Goal: Task Accomplishment & Management: Complete application form

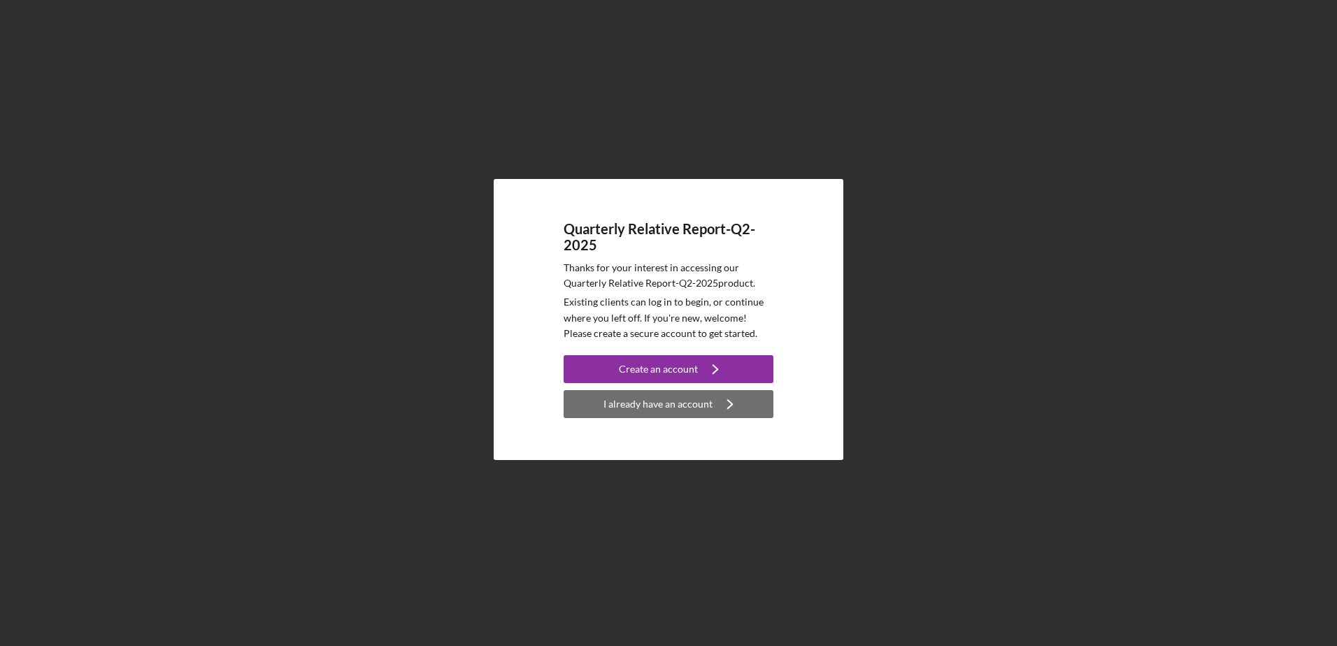
click at [684, 399] on div "I already have an account" at bounding box center [658, 404] width 109 height 28
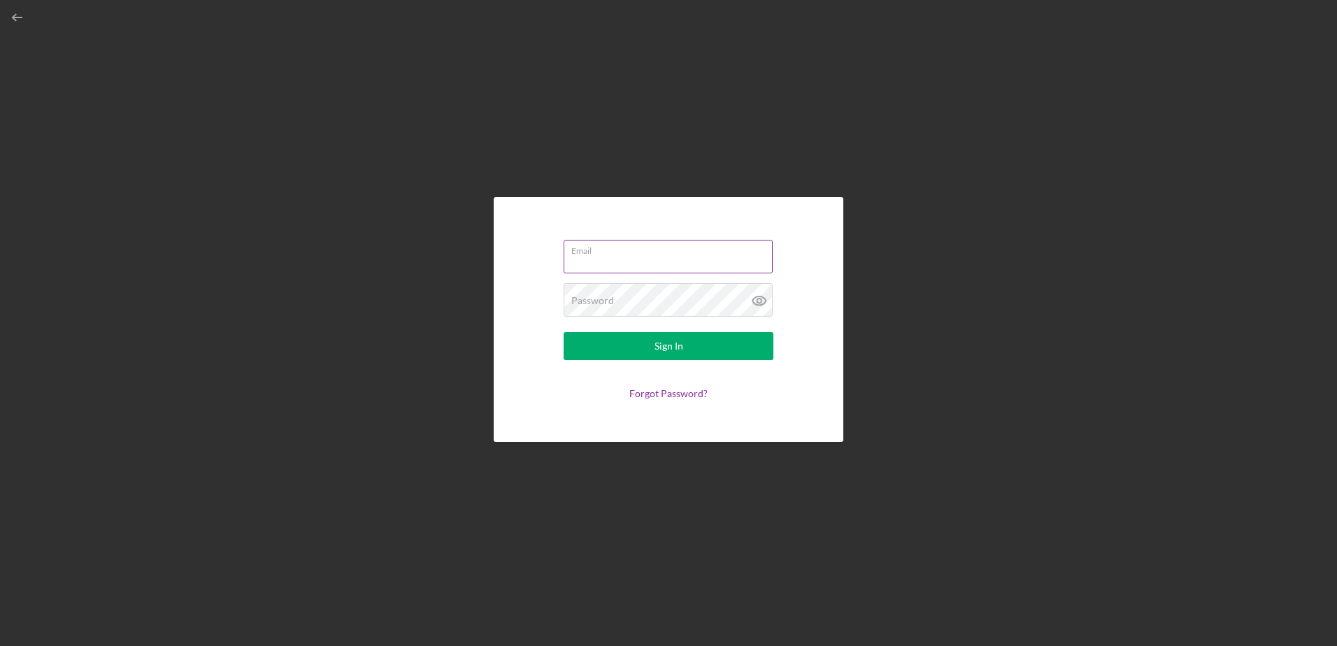
type input "[EMAIL_ADDRESS][DOMAIN_NAME]"
click at [671, 342] on div "Sign In" at bounding box center [669, 346] width 29 height 28
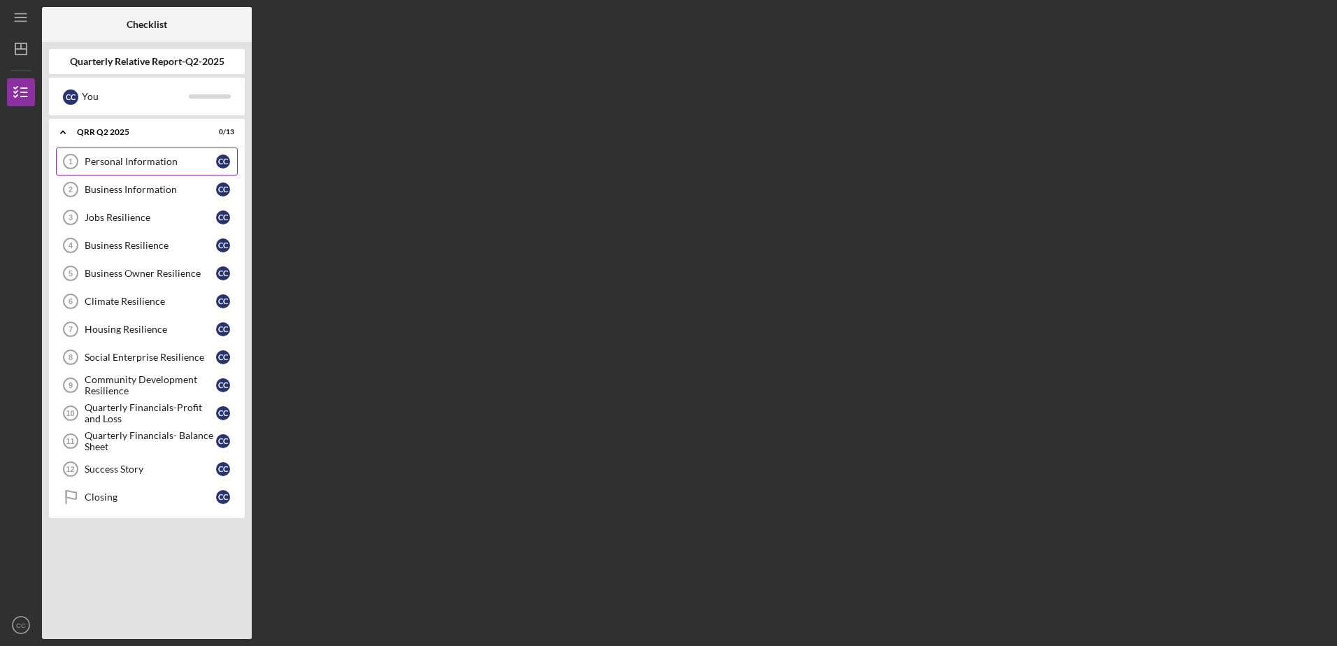
click at [124, 166] on div "Personal Information" at bounding box center [150, 161] width 131 height 11
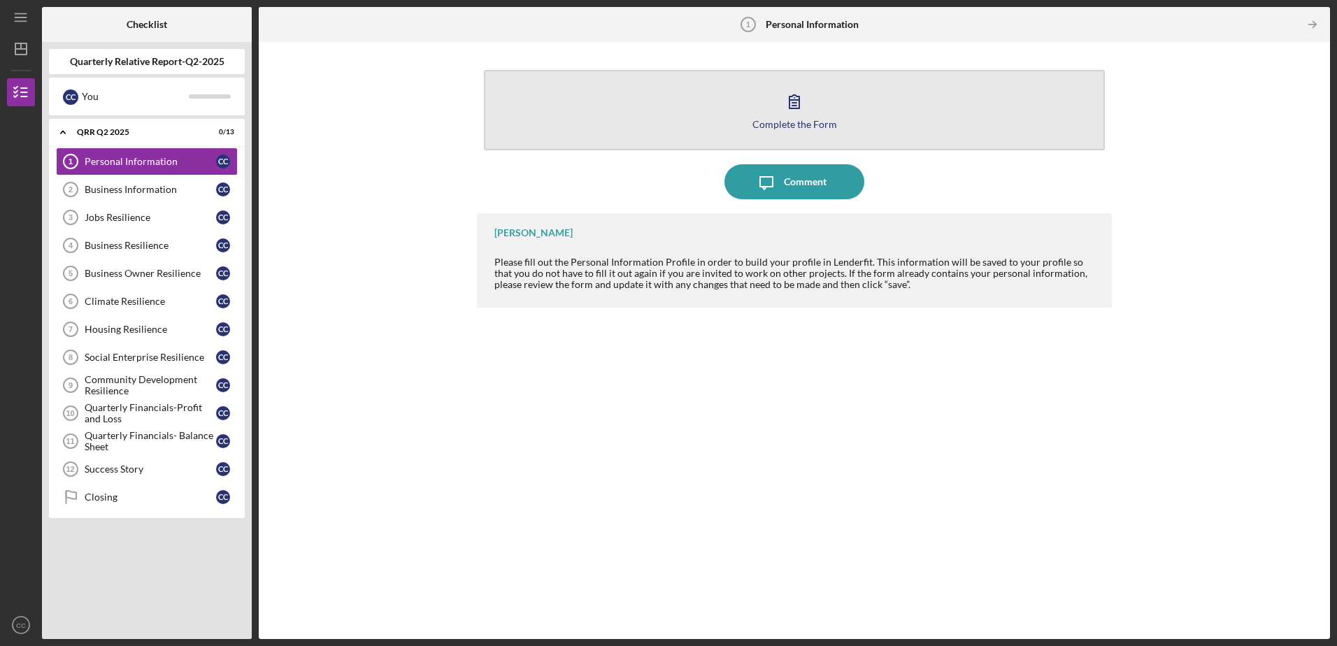
click at [797, 115] on icon "button" at bounding box center [794, 101] width 35 height 35
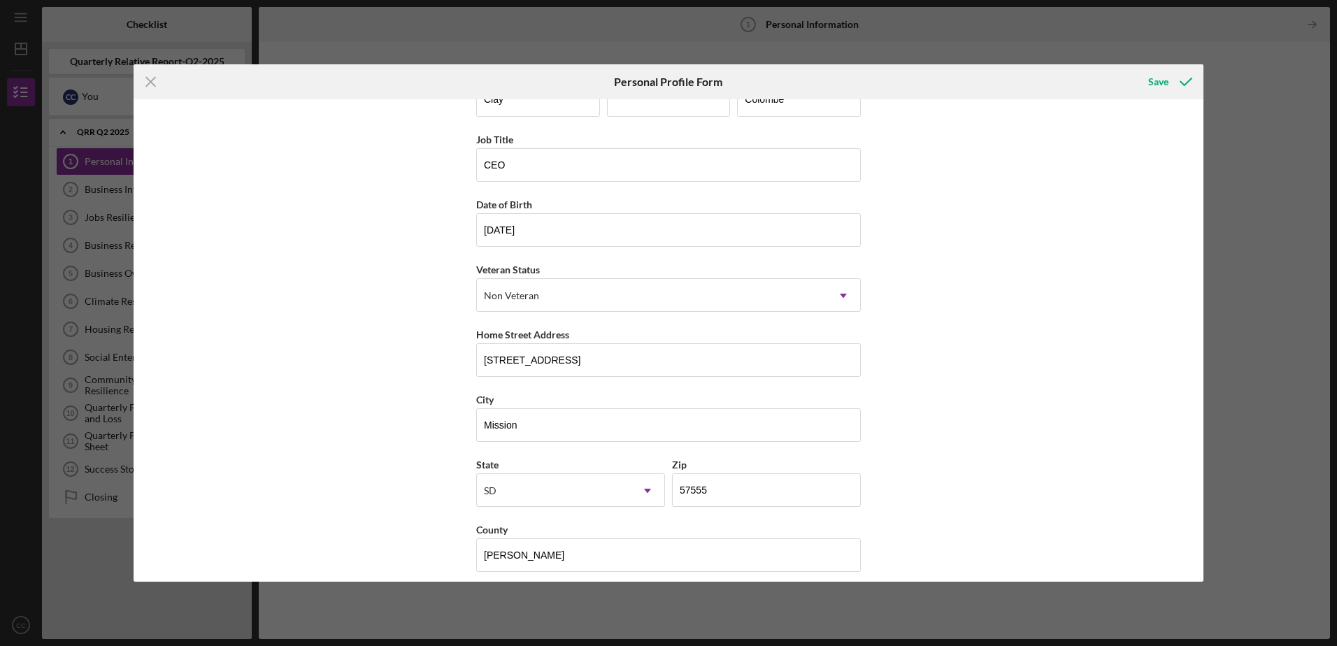
scroll to position [52, 0]
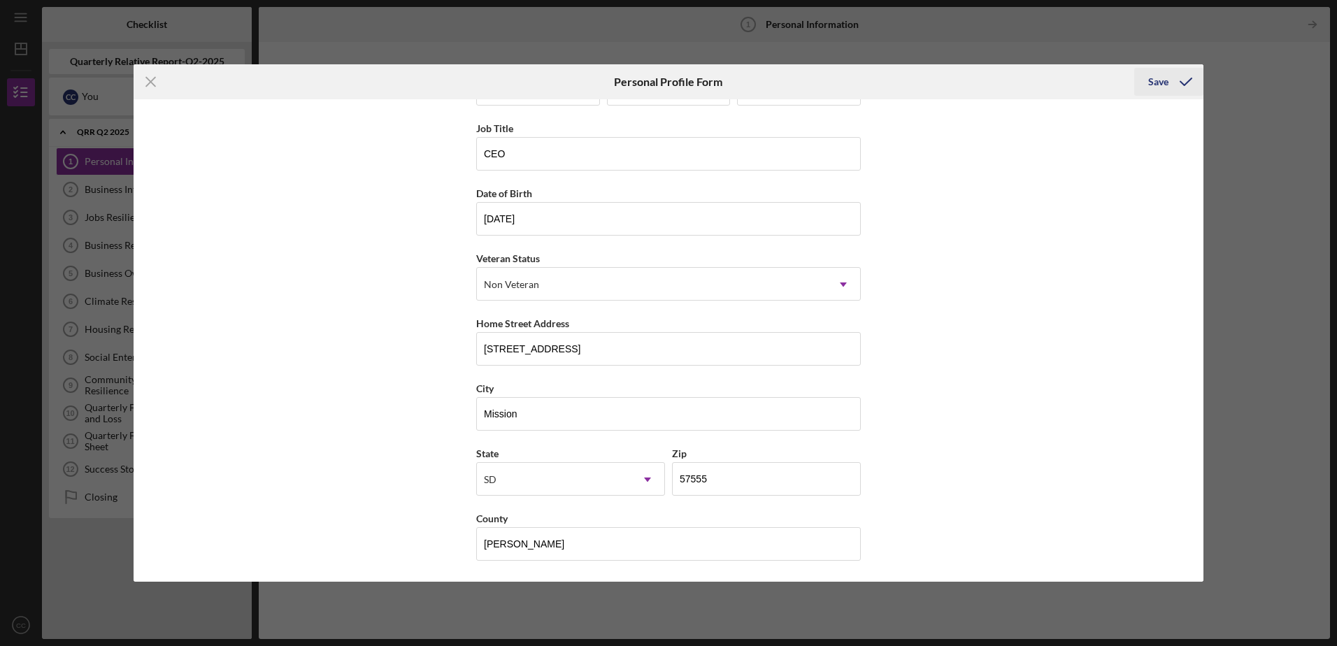
click at [1176, 81] on icon "submit" at bounding box center [1186, 81] width 35 height 35
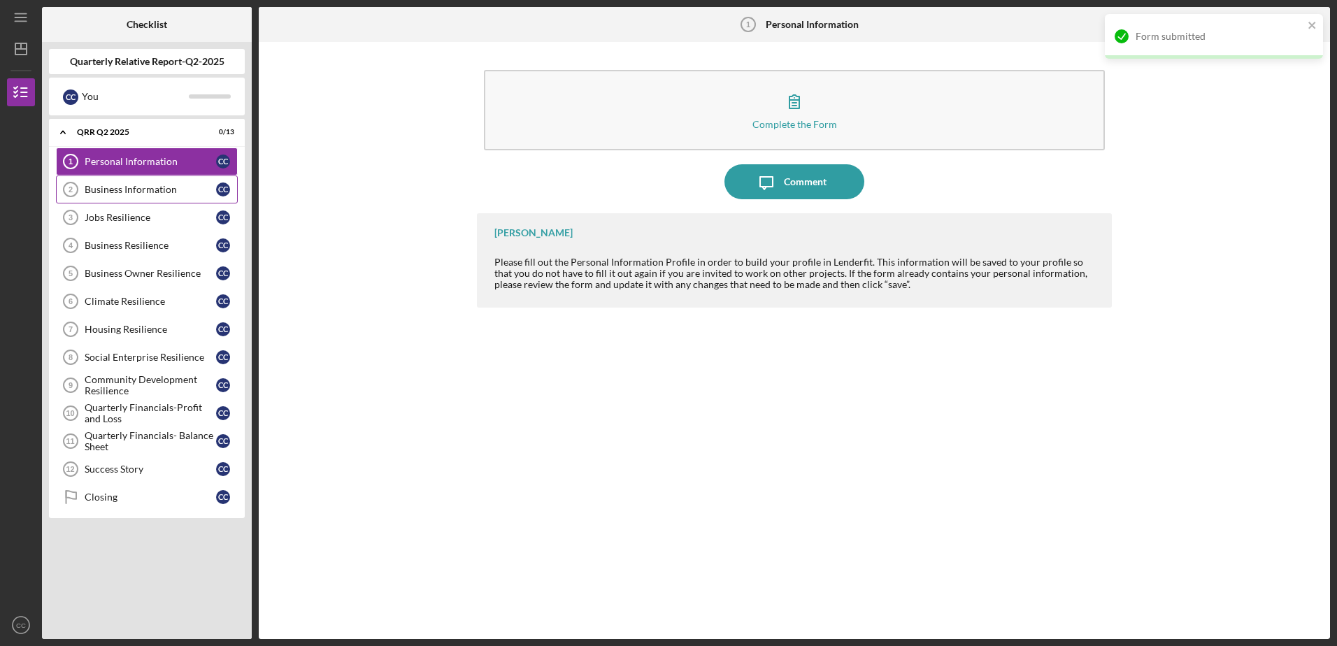
click at [129, 189] on div "Business Information" at bounding box center [150, 189] width 131 height 11
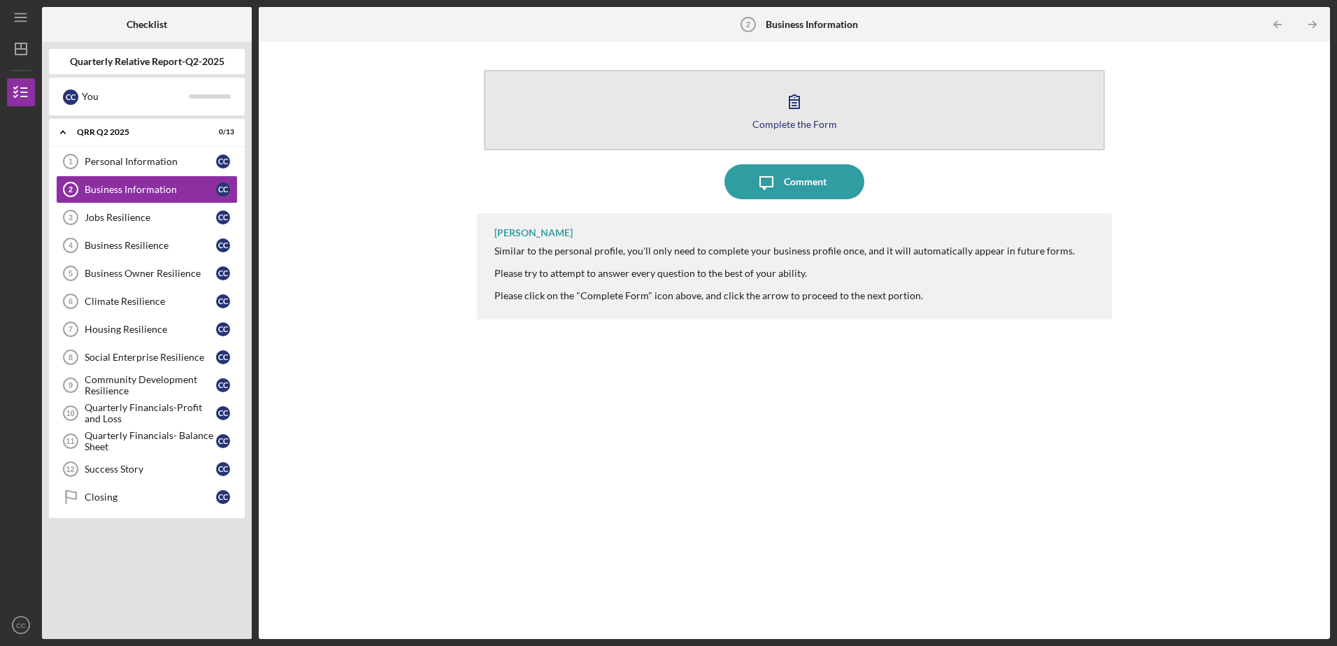
click at [789, 117] on button "Complete the Form Form" at bounding box center [794, 110] width 620 height 80
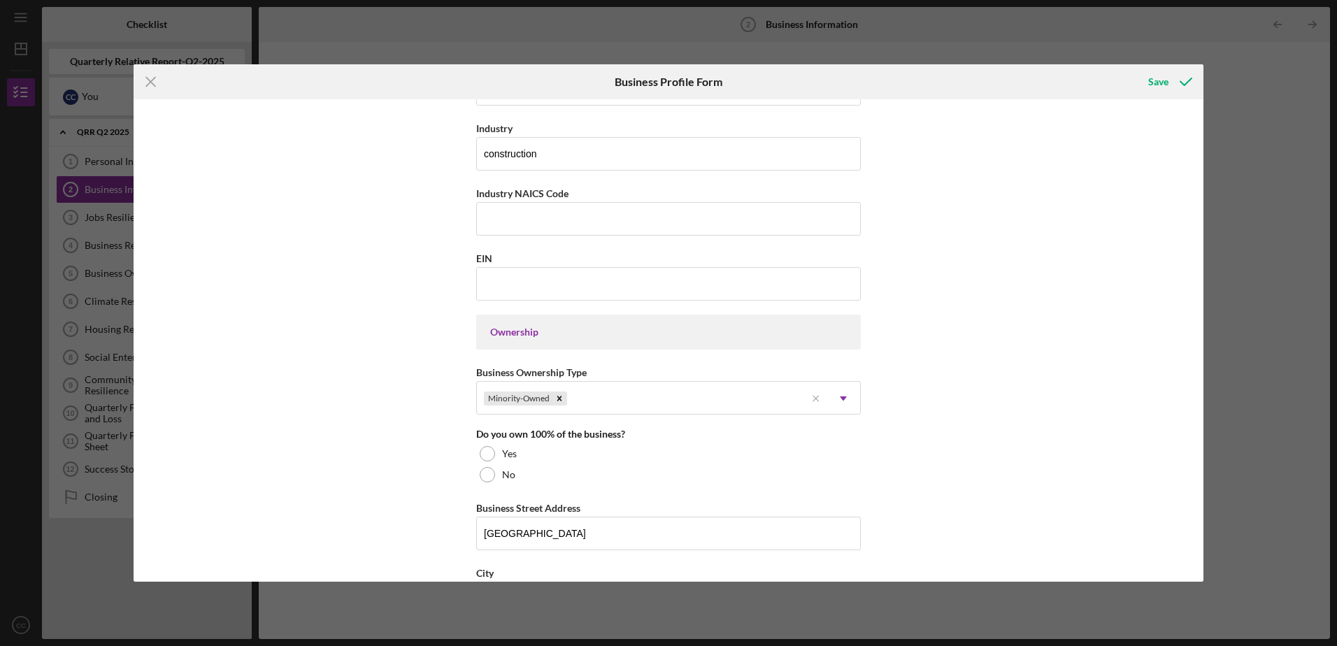
scroll to position [490, 0]
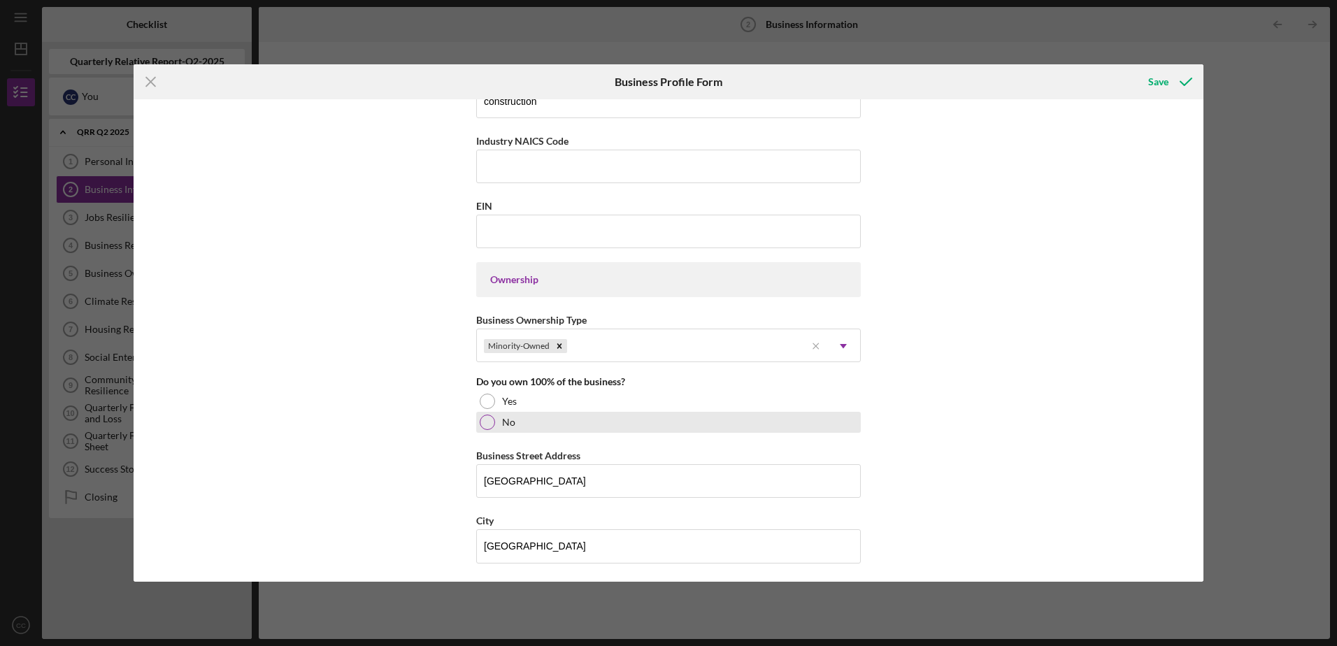
click at [487, 426] on div at bounding box center [487, 422] width 15 height 15
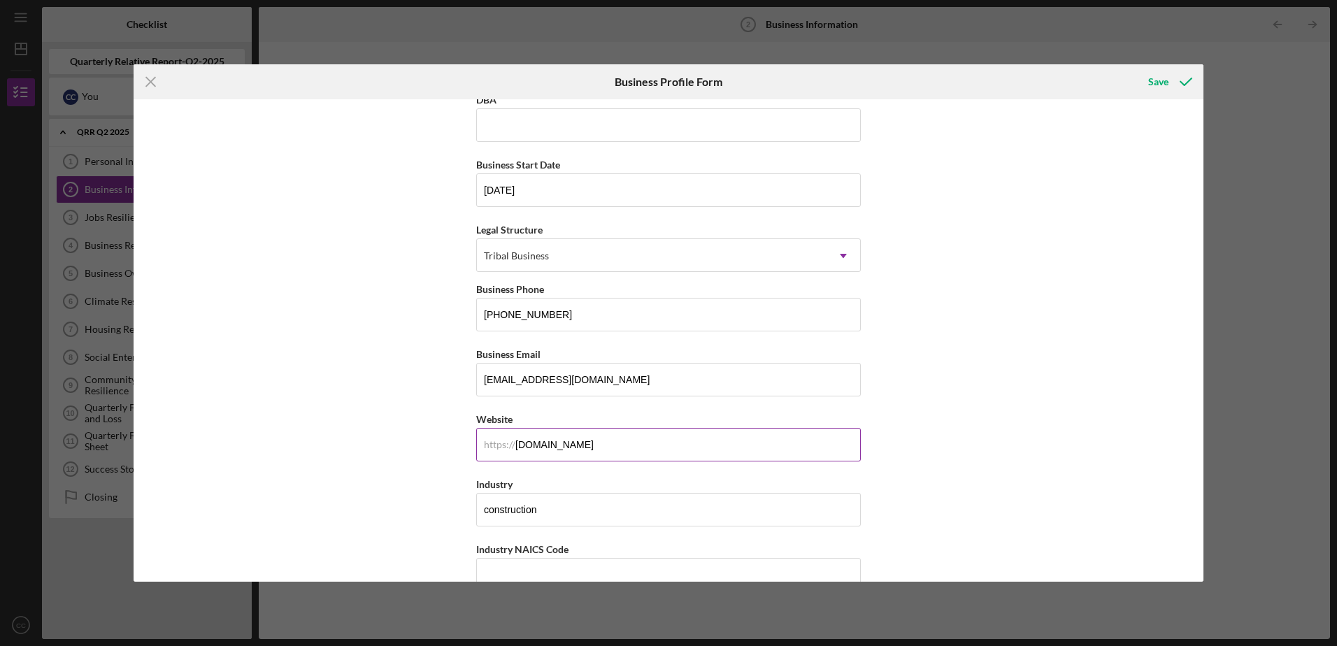
scroll to position [420, 0]
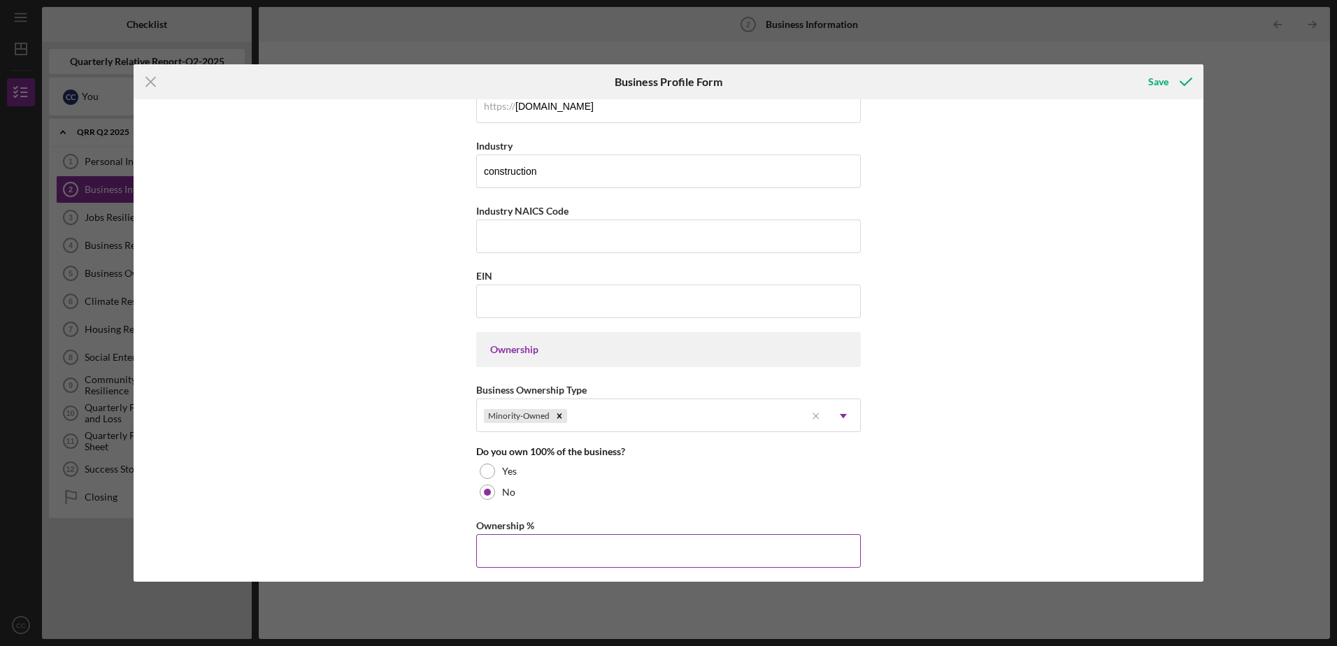
click at [518, 543] on input "Ownership %" at bounding box center [668, 551] width 385 height 34
type input "0.00%"
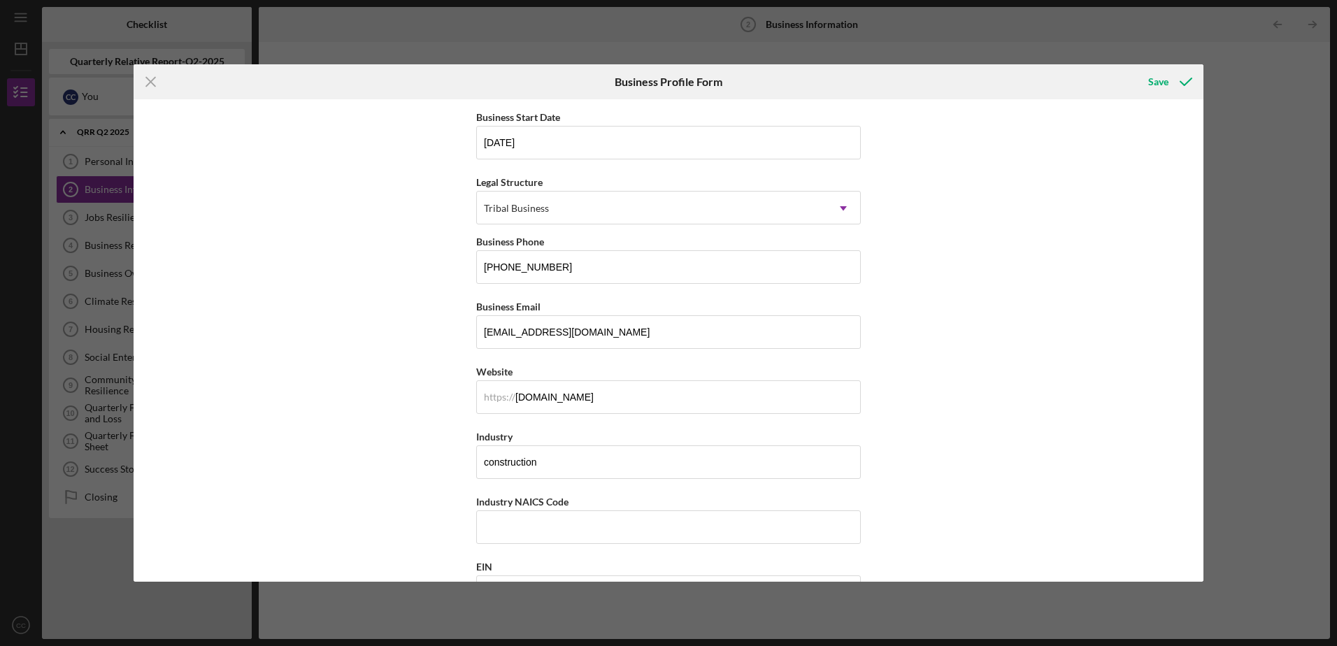
scroll to position [0, 0]
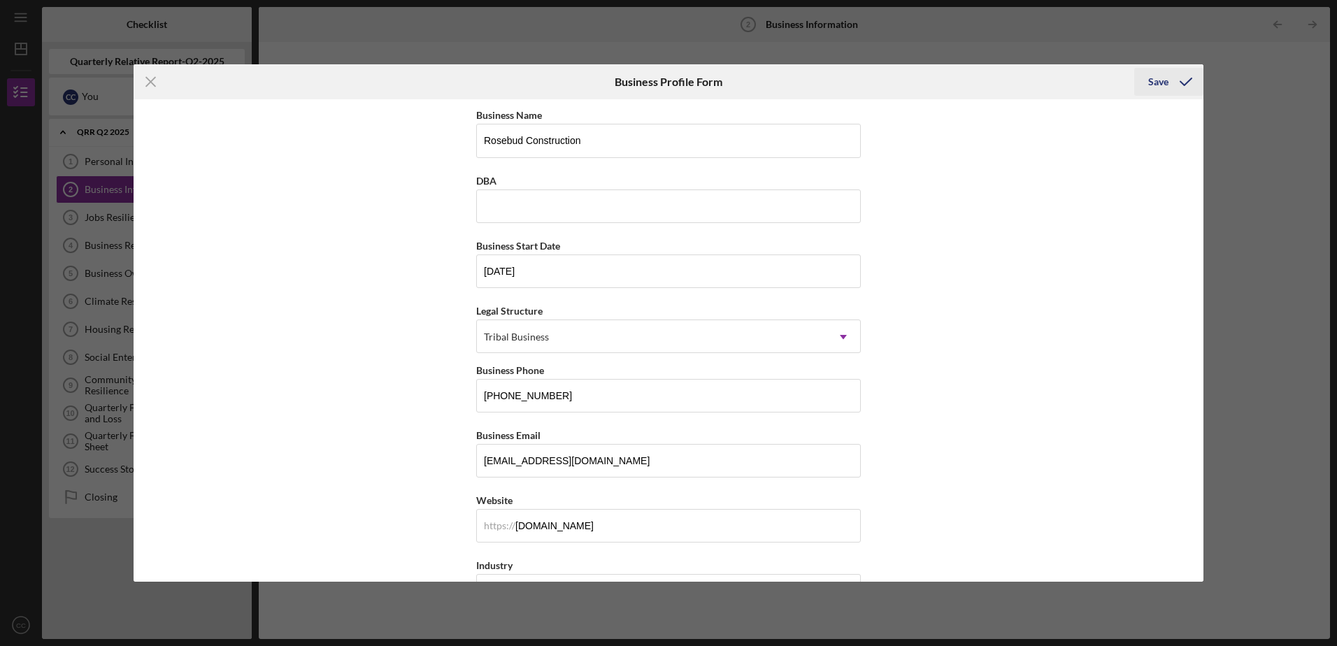
click at [1159, 83] on div "Save" at bounding box center [1158, 82] width 20 height 28
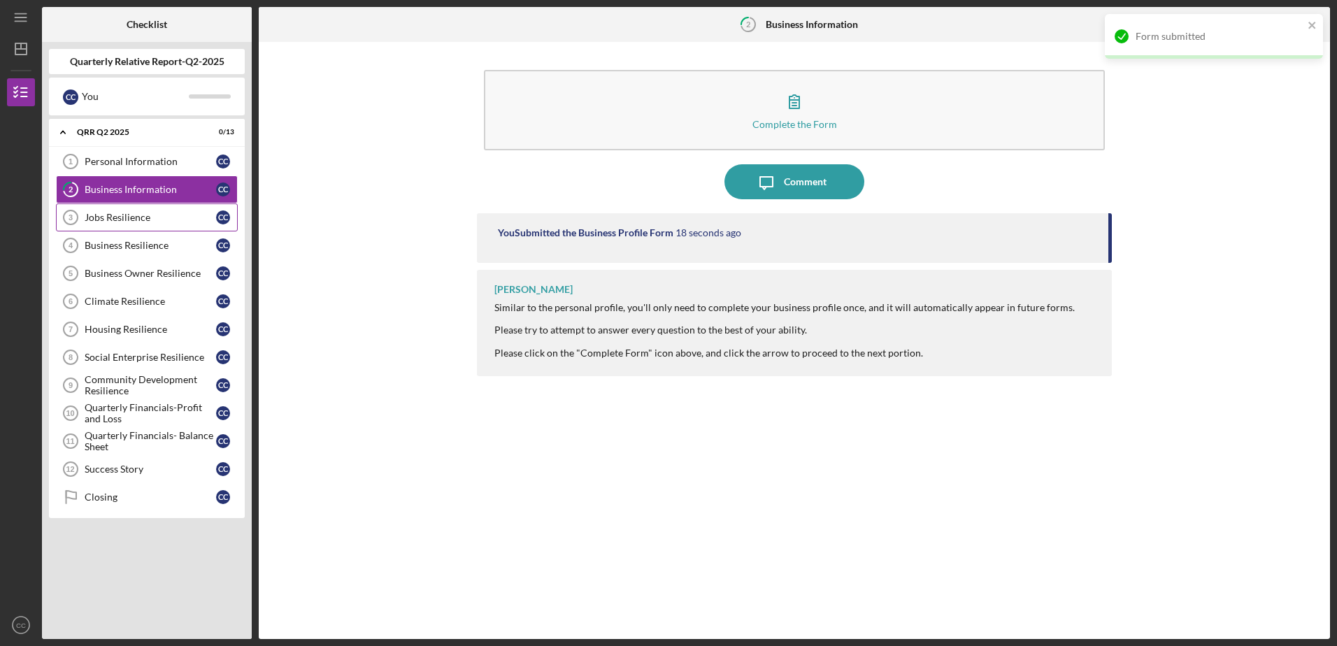
click at [115, 208] on link "Jobs Resilience 3 Jobs Resilience C C" at bounding box center [147, 218] width 182 height 28
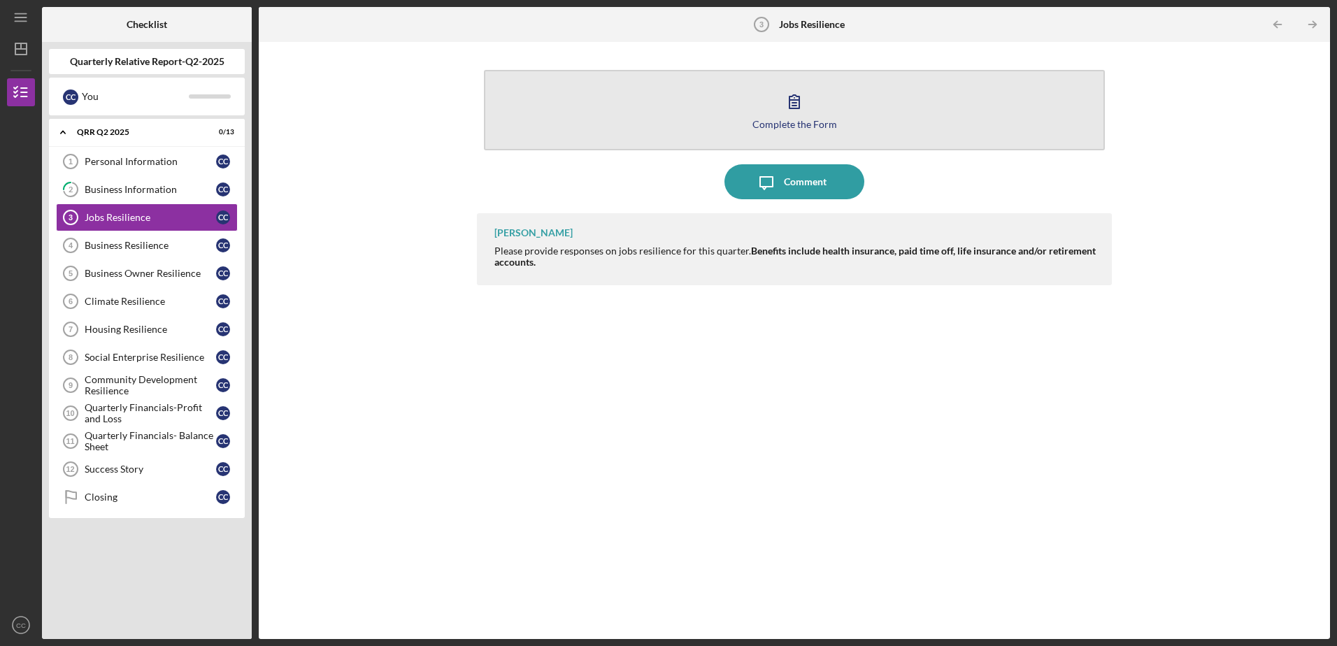
click at [787, 106] on icon "button" at bounding box center [794, 101] width 35 height 35
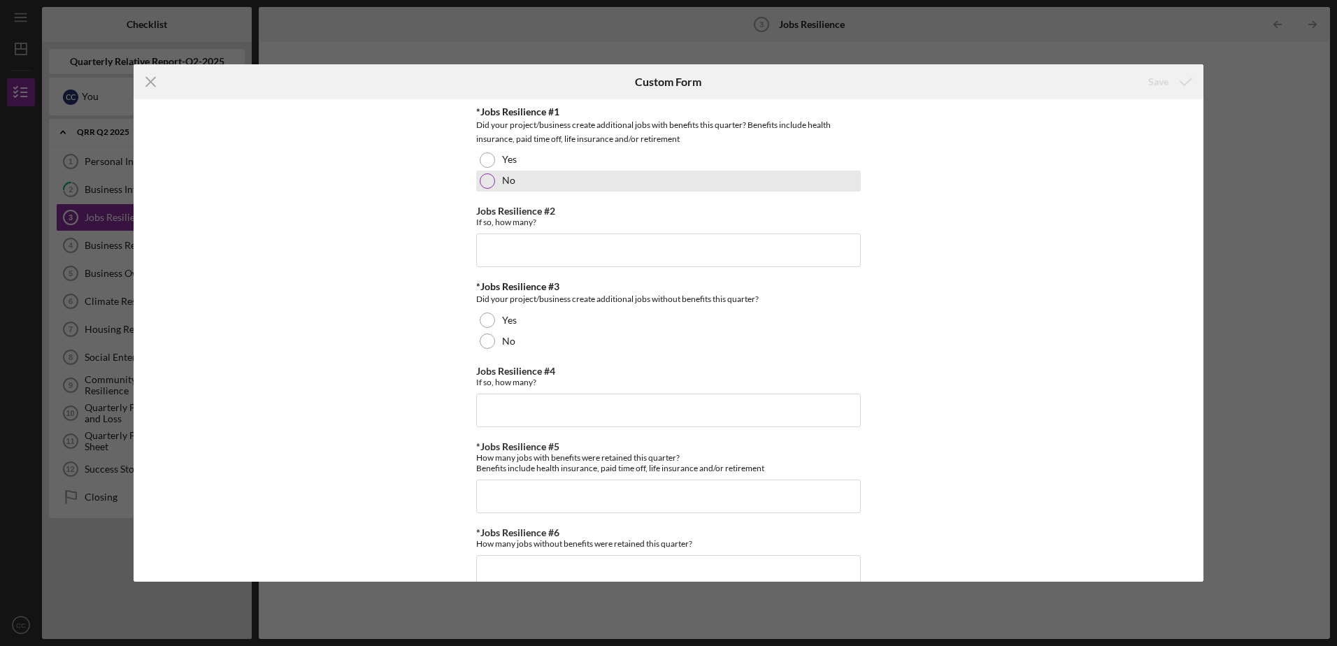
click at [484, 178] on div at bounding box center [487, 180] width 15 height 15
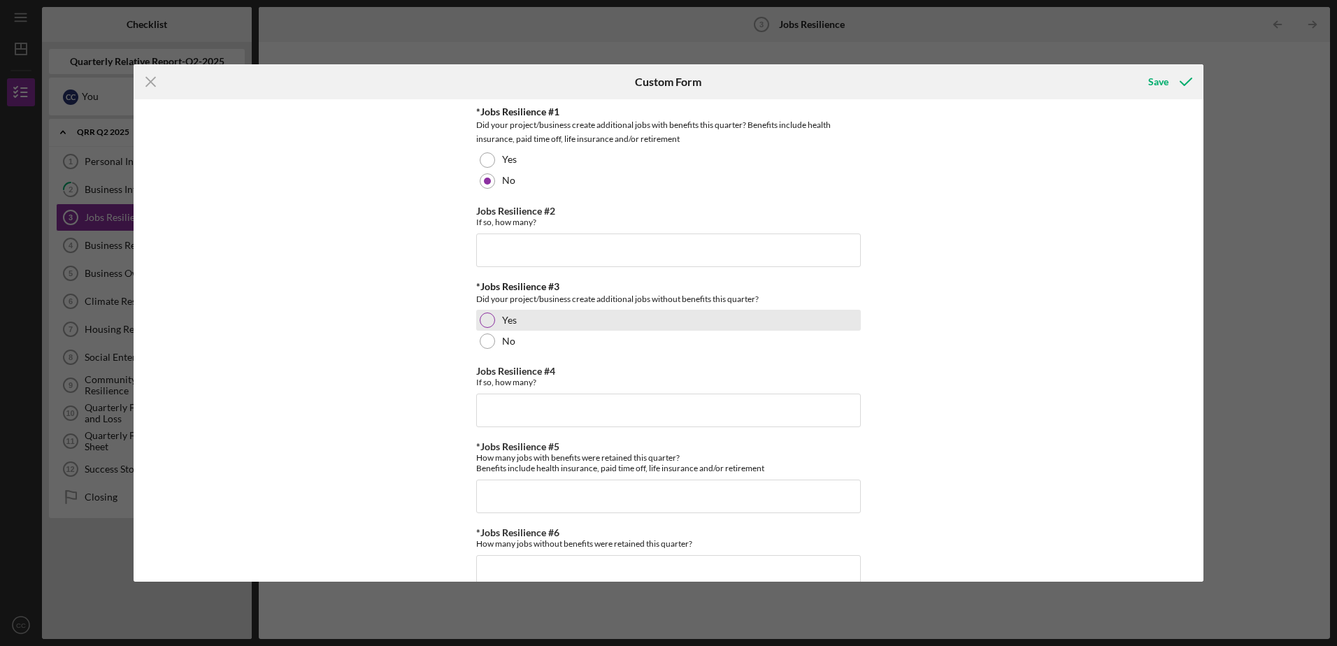
click at [486, 314] on div at bounding box center [487, 320] width 15 height 15
click at [504, 411] on input "Jobs Resilience #4" at bounding box center [668, 411] width 385 height 34
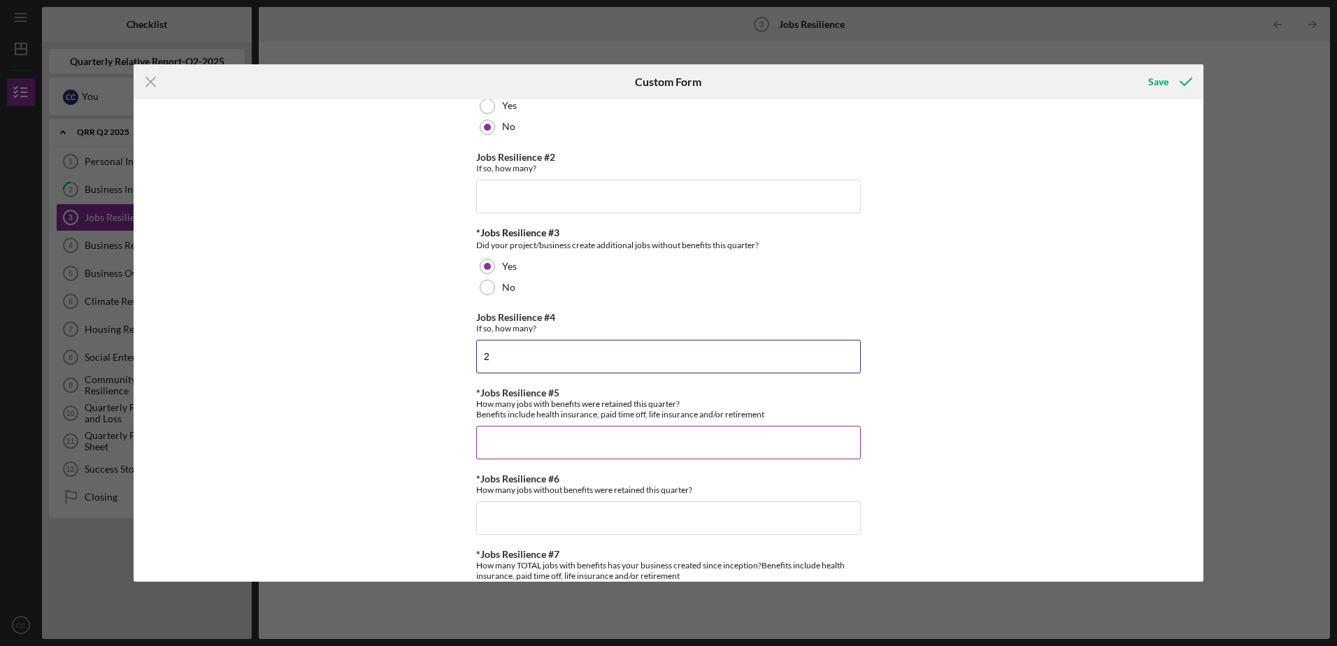
scroll to position [140, 0]
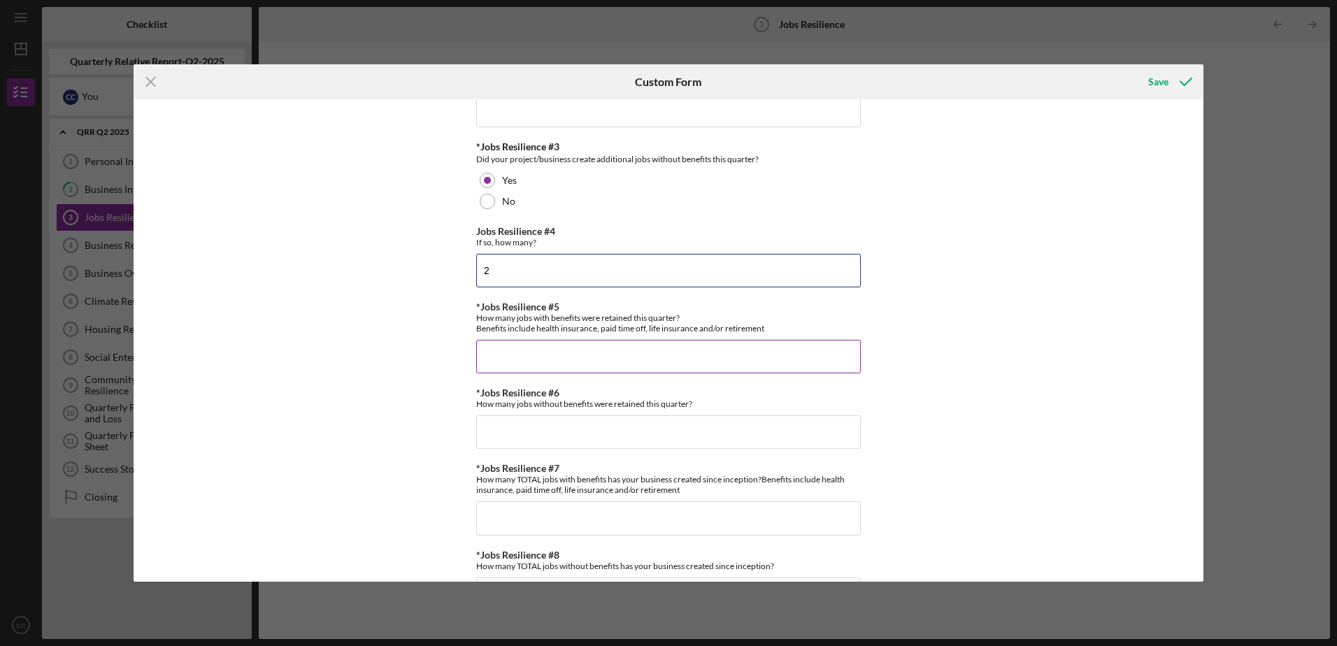
type input "2"
click at [541, 355] on input "*Jobs Resilience #5" at bounding box center [668, 357] width 385 height 34
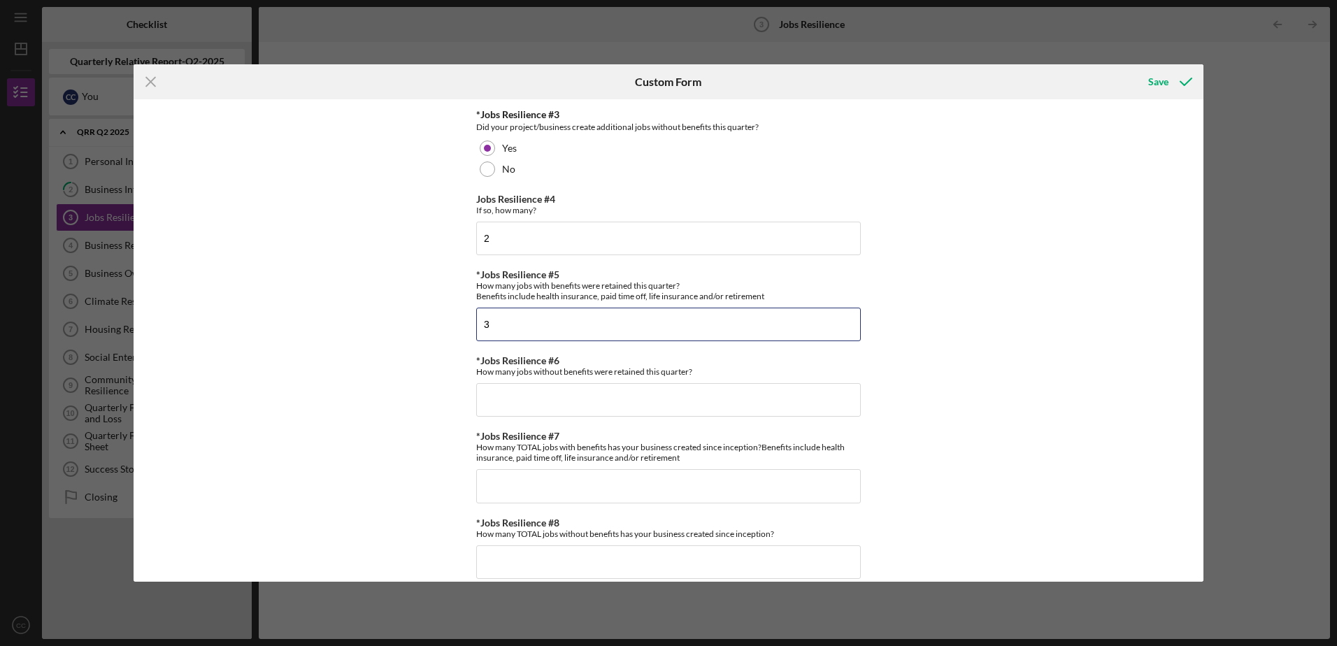
scroll to position [190, 0]
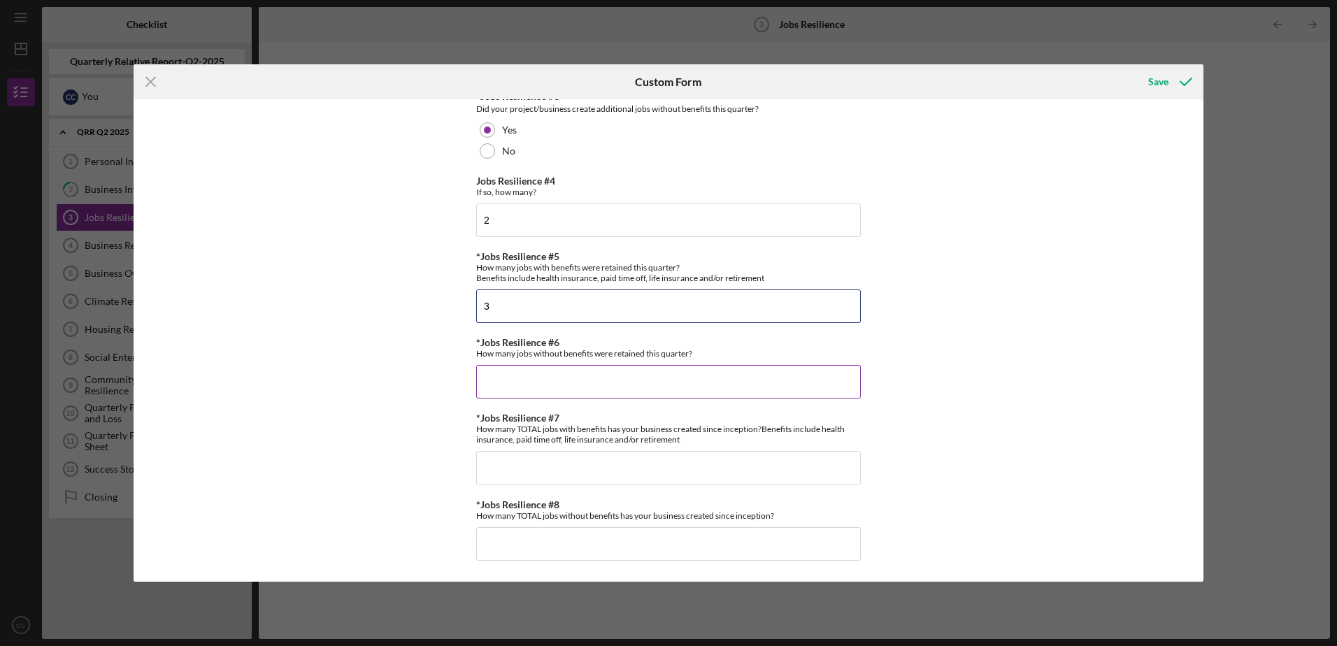
type input "3"
click at [525, 380] on input "*Jobs Resilience #6" at bounding box center [668, 382] width 385 height 34
type input "0"
click at [563, 463] on input "*Jobs Resilience #7" at bounding box center [668, 468] width 385 height 34
drag, startPoint x: 504, startPoint y: 462, endPoint x: 476, endPoint y: 464, distance: 28.0
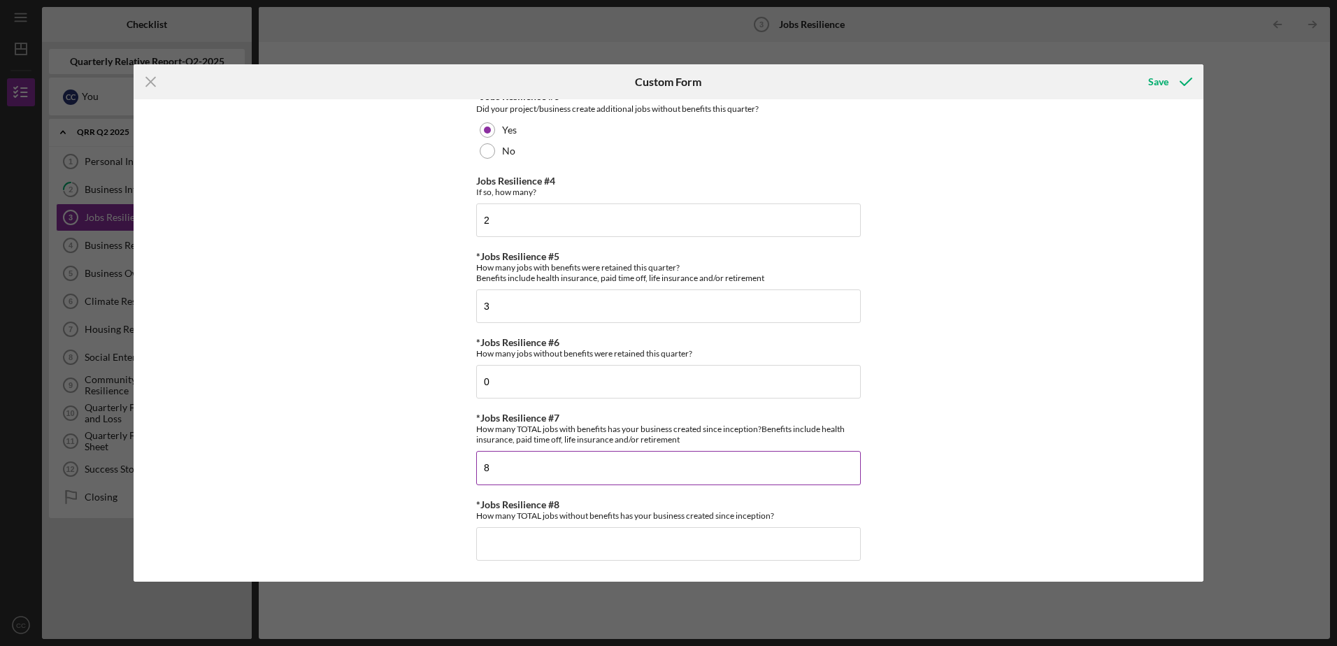
click at [476, 464] on input "8" at bounding box center [668, 468] width 385 height 34
type input "8"
click at [516, 544] on input "*Jobs Resilience #8" at bounding box center [668, 544] width 385 height 34
type input "20"
click at [1159, 81] on div "Save" at bounding box center [1158, 82] width 20 height 28
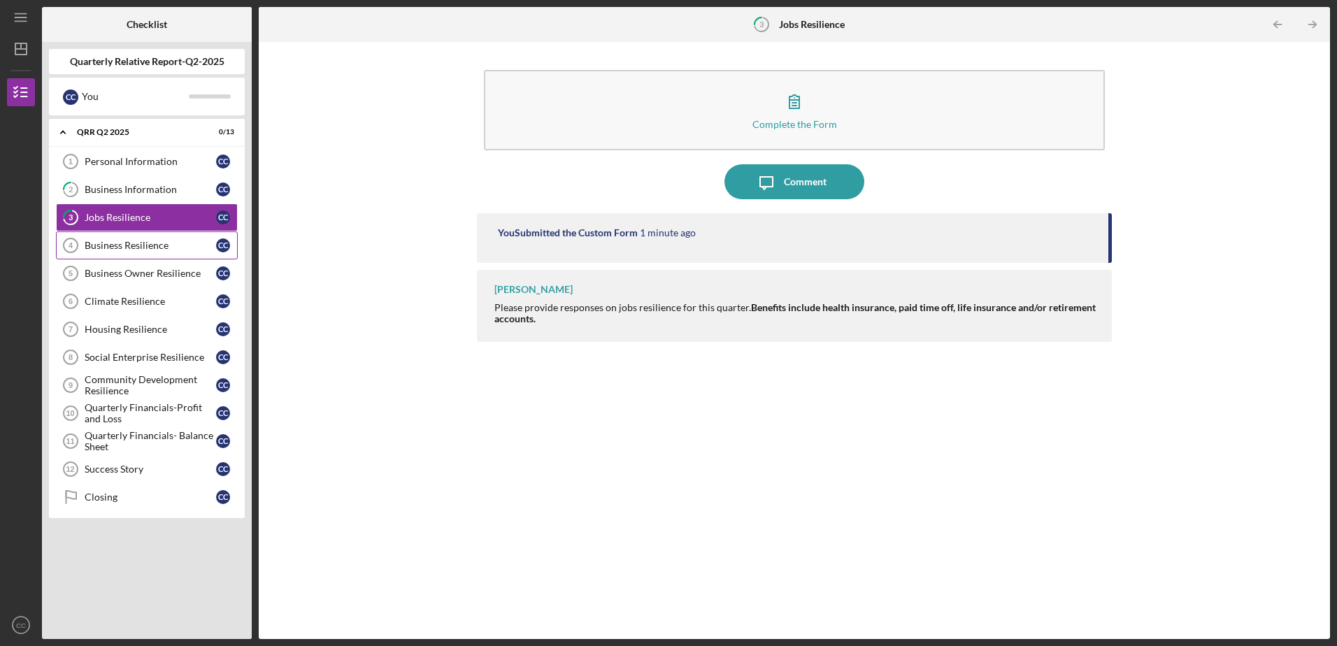
click at [101, 243] on div "Business Resilience" at bounding box center [150, 245] width 131 height 11
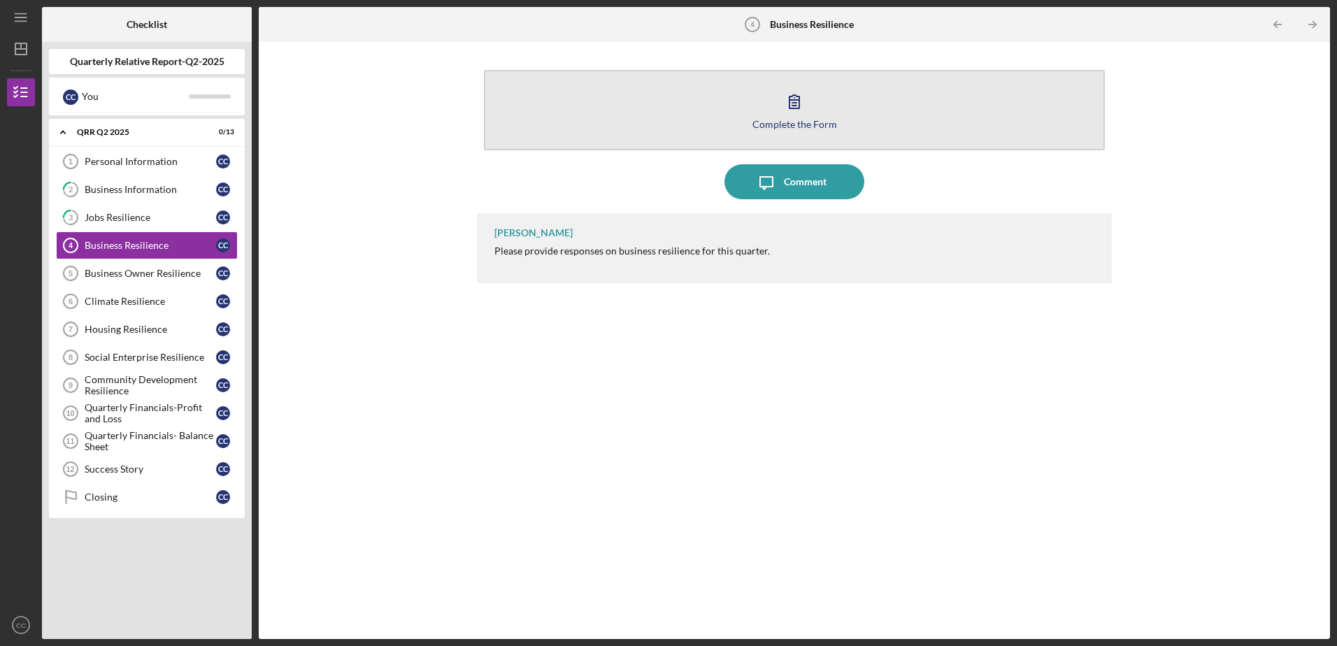
click at [797, 105] on icon "button" at bounding box center [794, 101] width 35 height 35
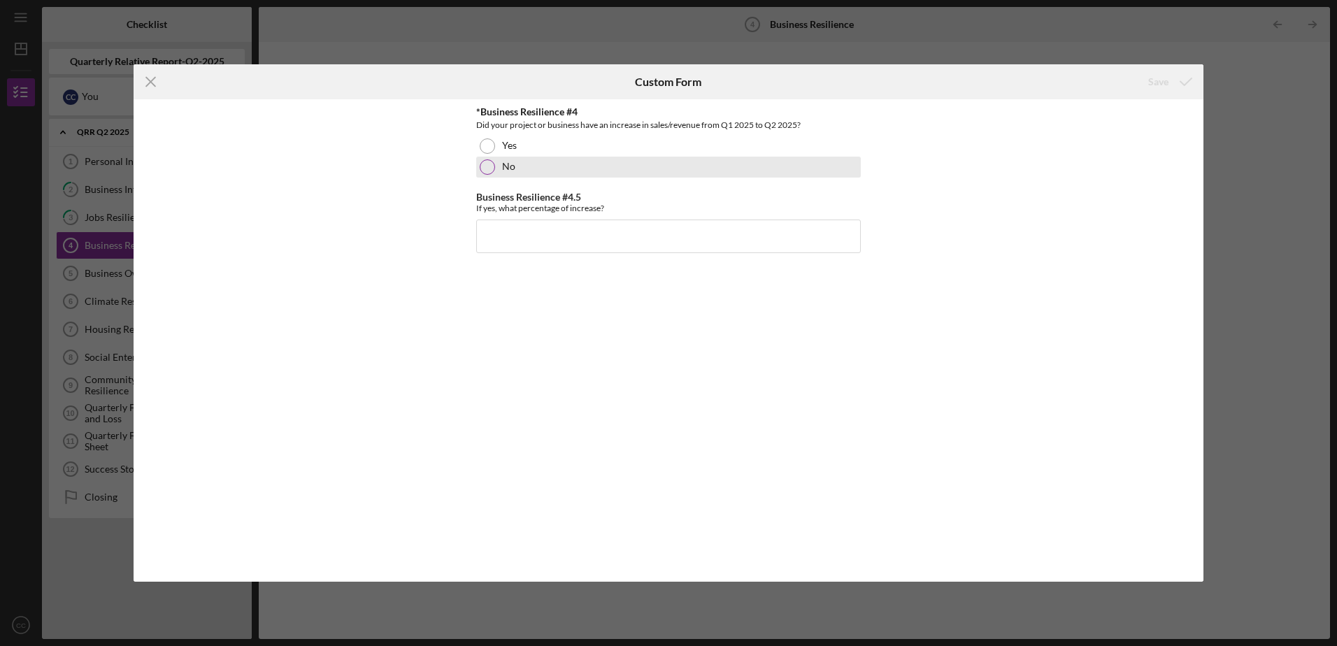
click at [484, 161] on div at bounding box center [487, 166] width 15 height 15
click at [1164, 78] on div "Save" at bounding box center [1158, 82] width 20 height 28
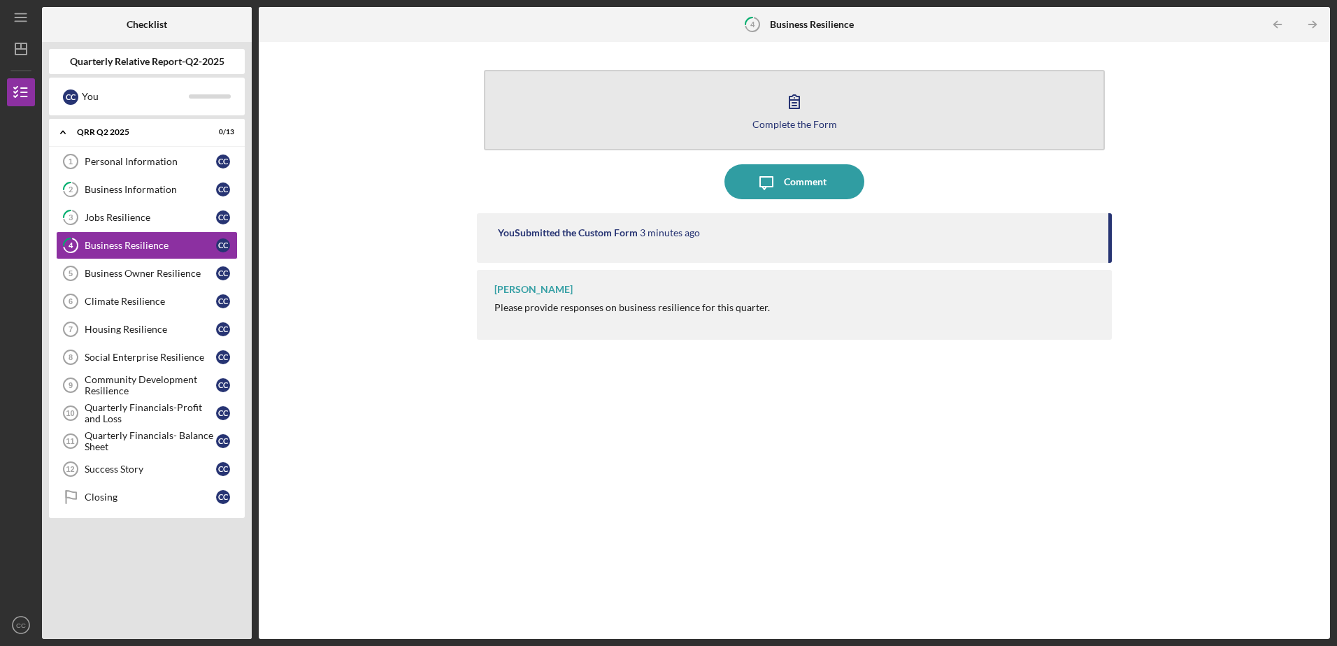
click at [795, 108] on icon "button" at bounding box center [795, 101] width 10 height 13
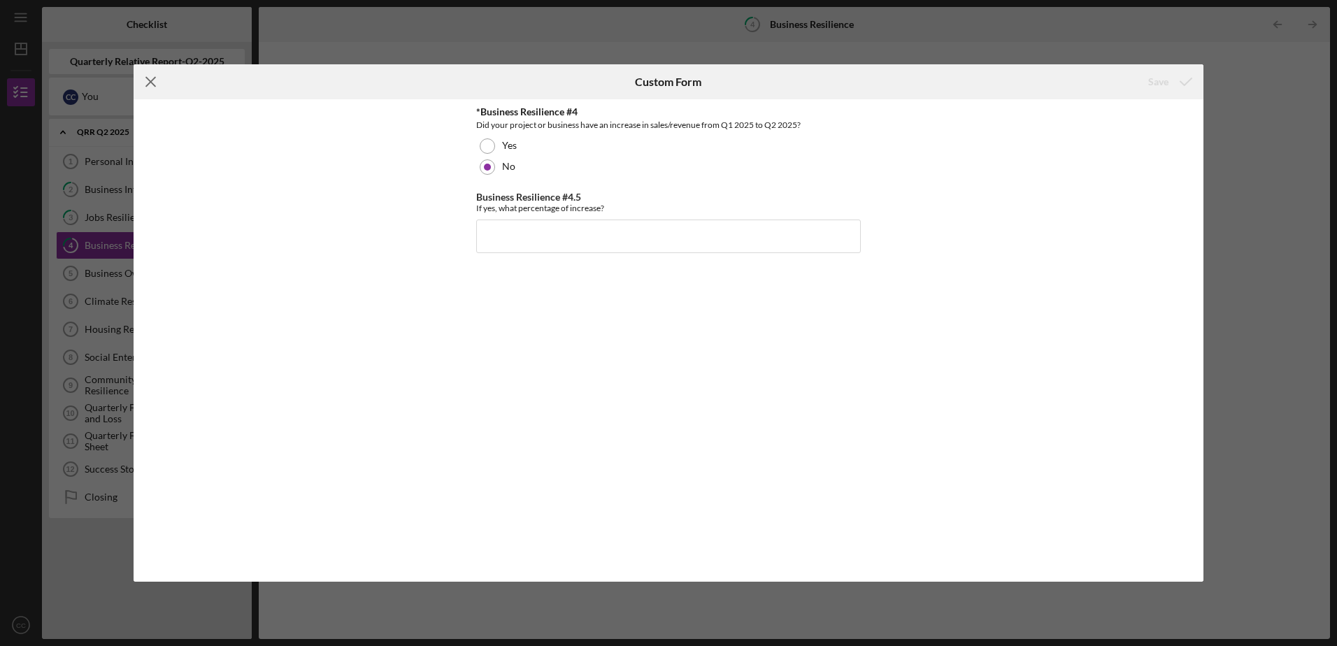
click at [152, 83] on line at bounding box center [150, 82] width 9 height 9
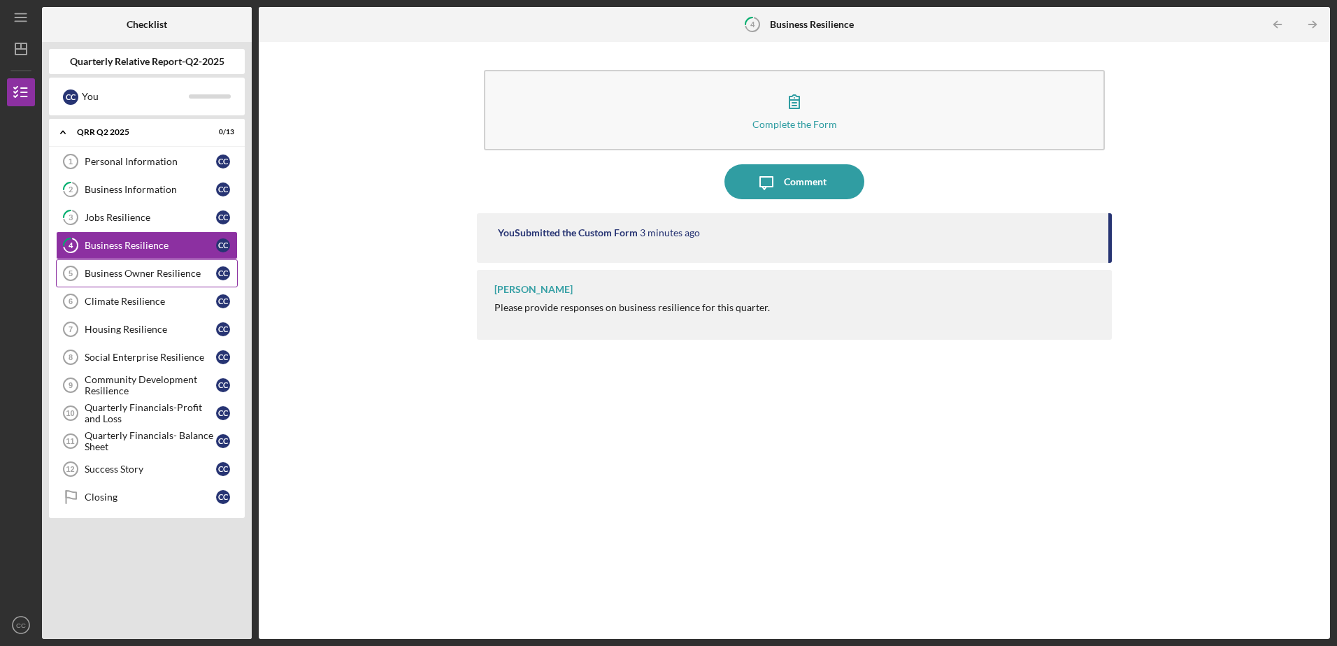
click at [115, 276] on div "Business Owner Resilience" at bounding box center [150, 273] width 131 height 11
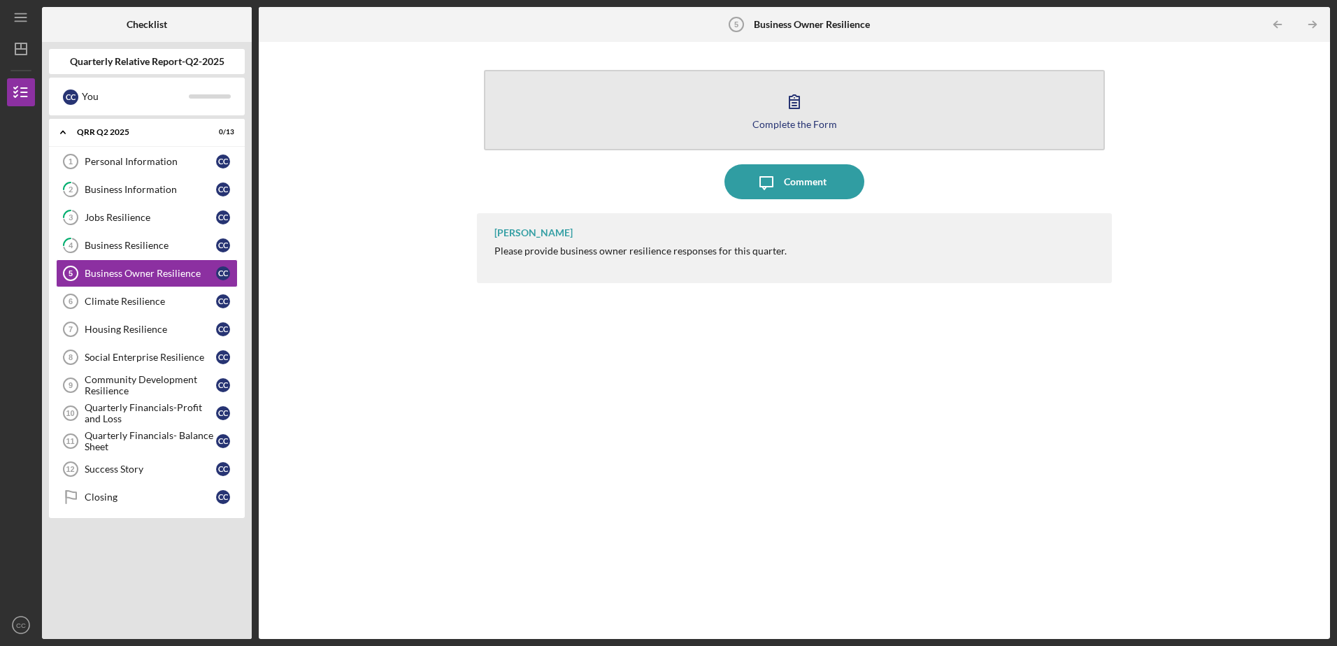
click at [799, 110] on icon "button" at bounding box center [794, 101] width 35 height 35
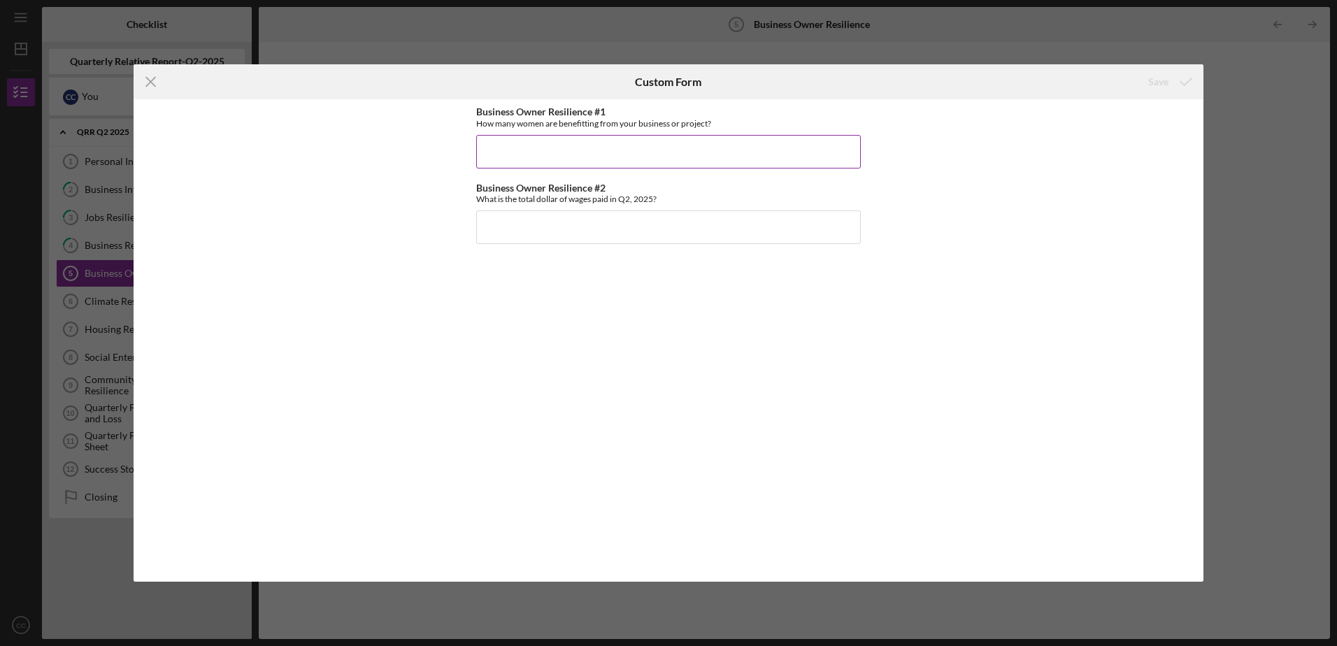
click at [523, 157] on input "Business Owner Resilience #1" at bounding box center [668, 152] width 385 height 34
type input "1"
click at [529, 225] on input "Business Owner Resilience #2" at bounding box center [668, 227] width 385 height 34
click at [534, 234] on input "Business Owner Resilience #2" at bounding box center [668, 227] width 385 height 34
type input "$60,000"
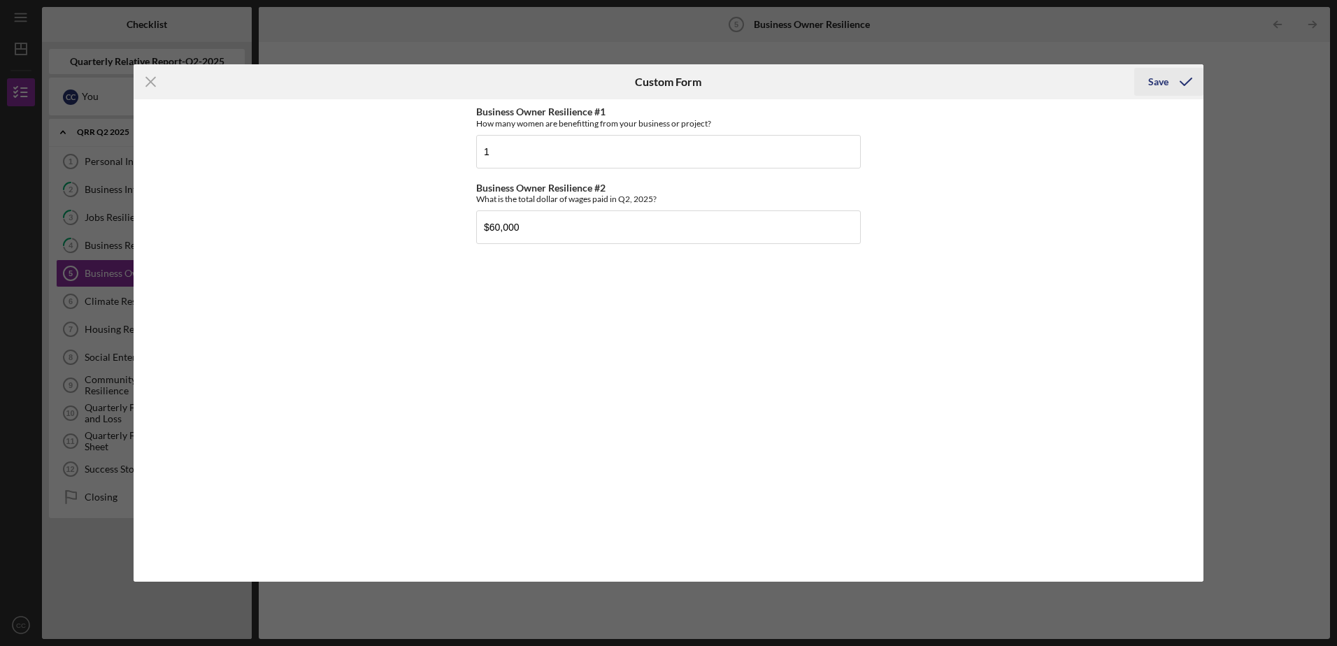
click at [1151, 80] on div "Save" at bounding box center [1158, 82] width 20 height 28
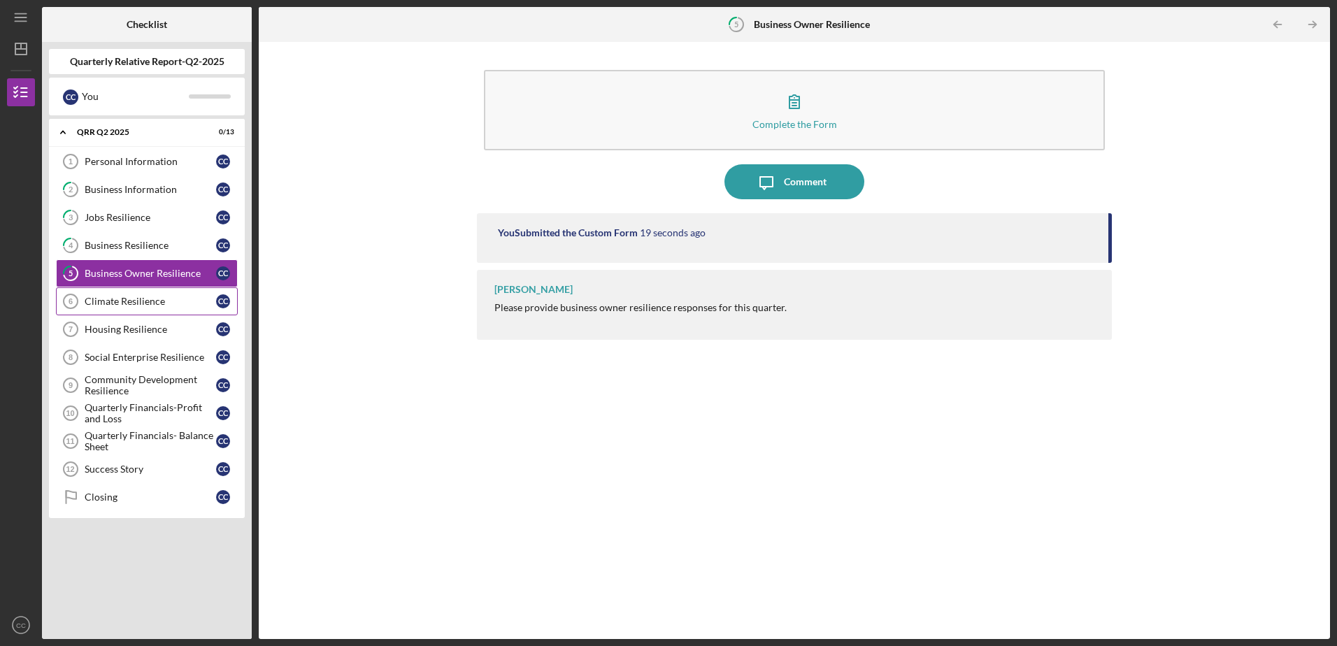
click at [137, 303] on div "Climate Resilience" at bounding box center [150, 301] width 131 height 11
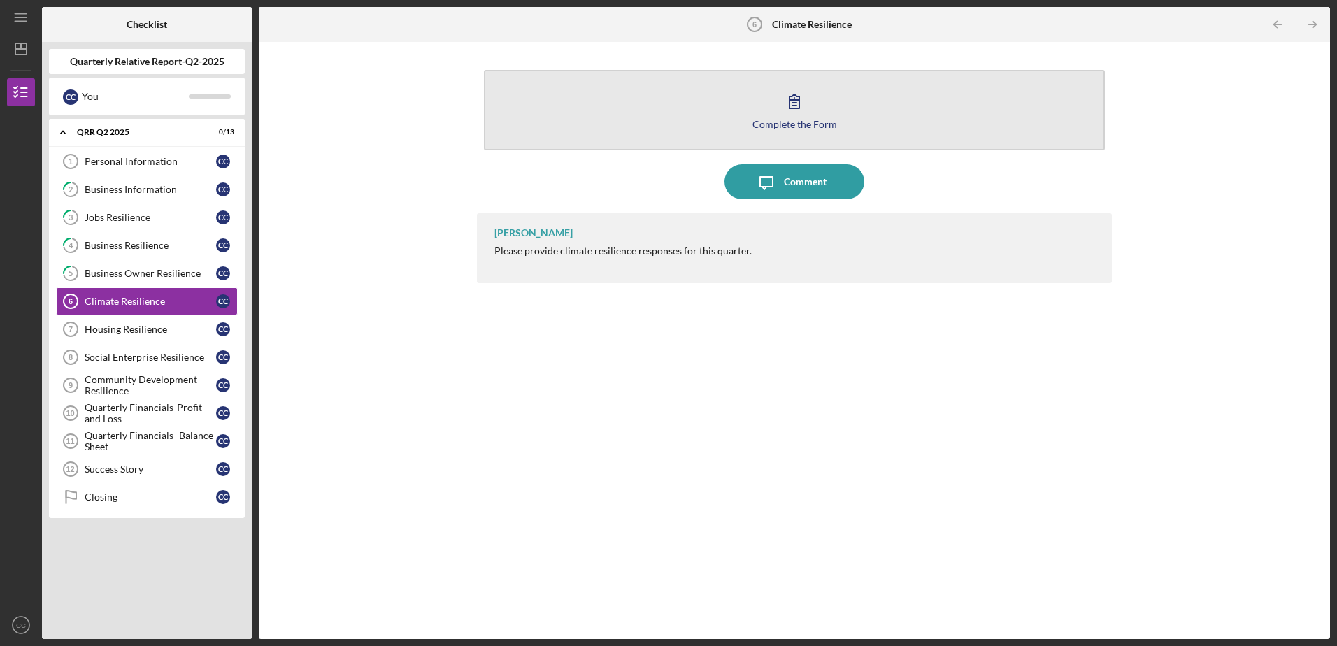
click at [785, 127] on div "Complete the Form" at bounding box center [794, 124] width 85 height 10
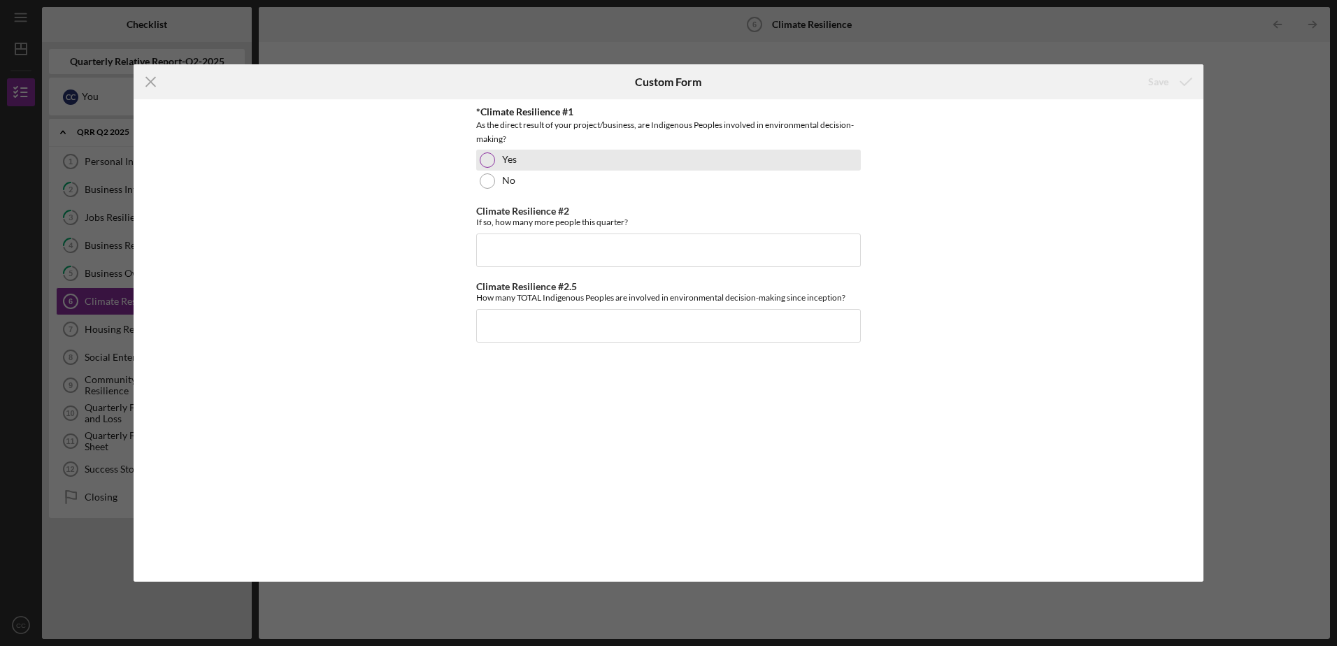
click at [488, 158] on div at bounding box center [487, 159] width 15 height 15
click at [569, 255] on input "Climate Resilience #2" at bounding box center [668, 251] width 385 height 34
type input "5"
click at [611, 329] on input "Climate Resilience #2.5" at bounding box center [668, 326] width 385 height 34
type input "25"
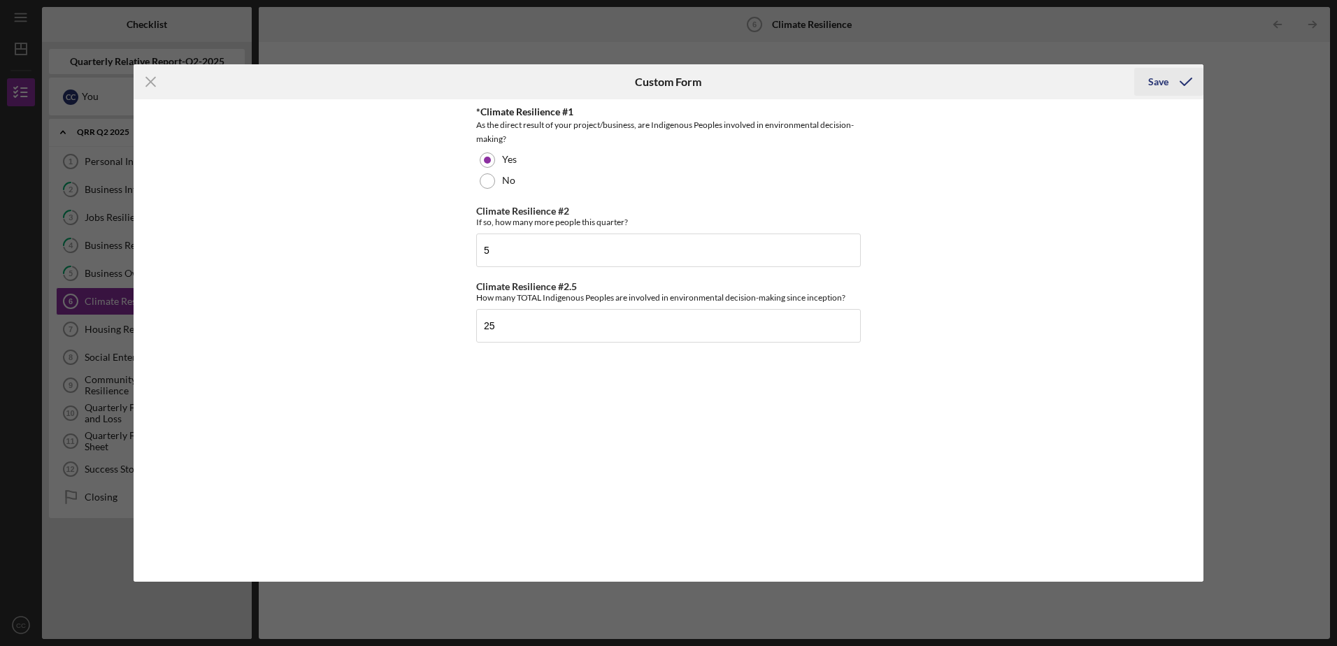
drag, startPoint x: 1157, startPoint y: 78, endPoint x: 1146, endPoint y: 82, distance: 11.3
click at [1154, 79] on div "Save" at bounding box center [1158, 82] width 20 height 28
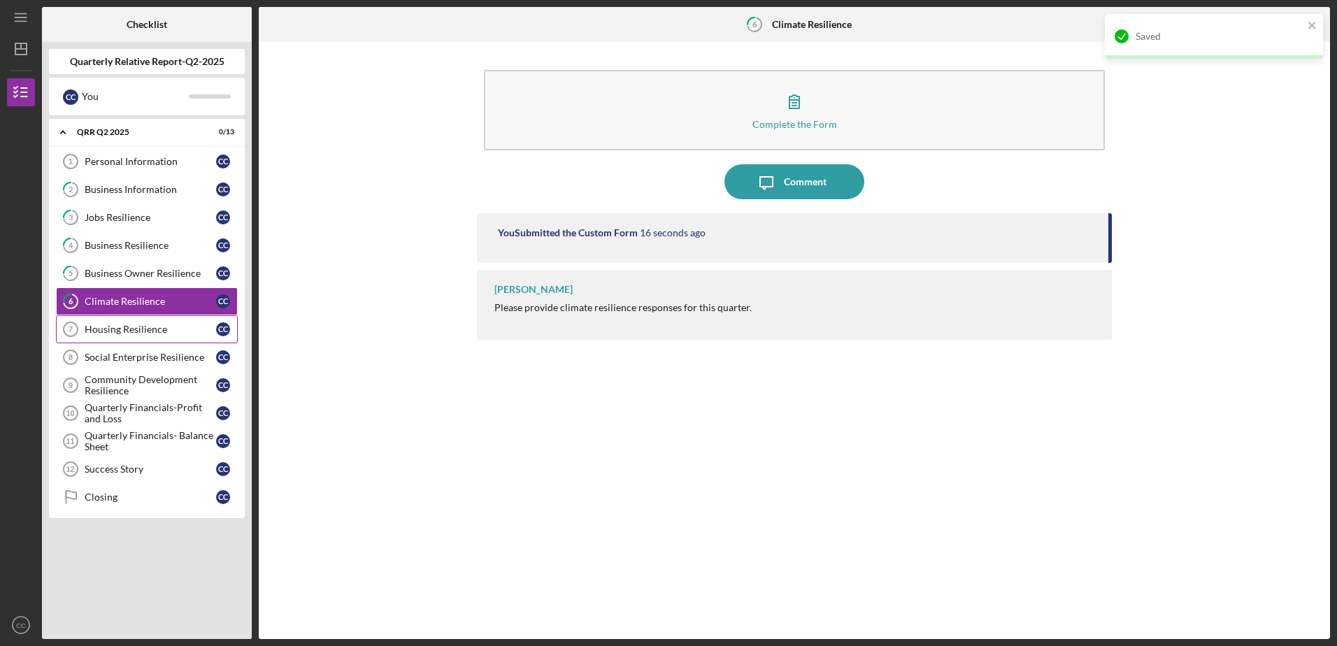
click at [93, 325] on div "Housing Resilience" at bounding box center [150, 329] width 131 height 11
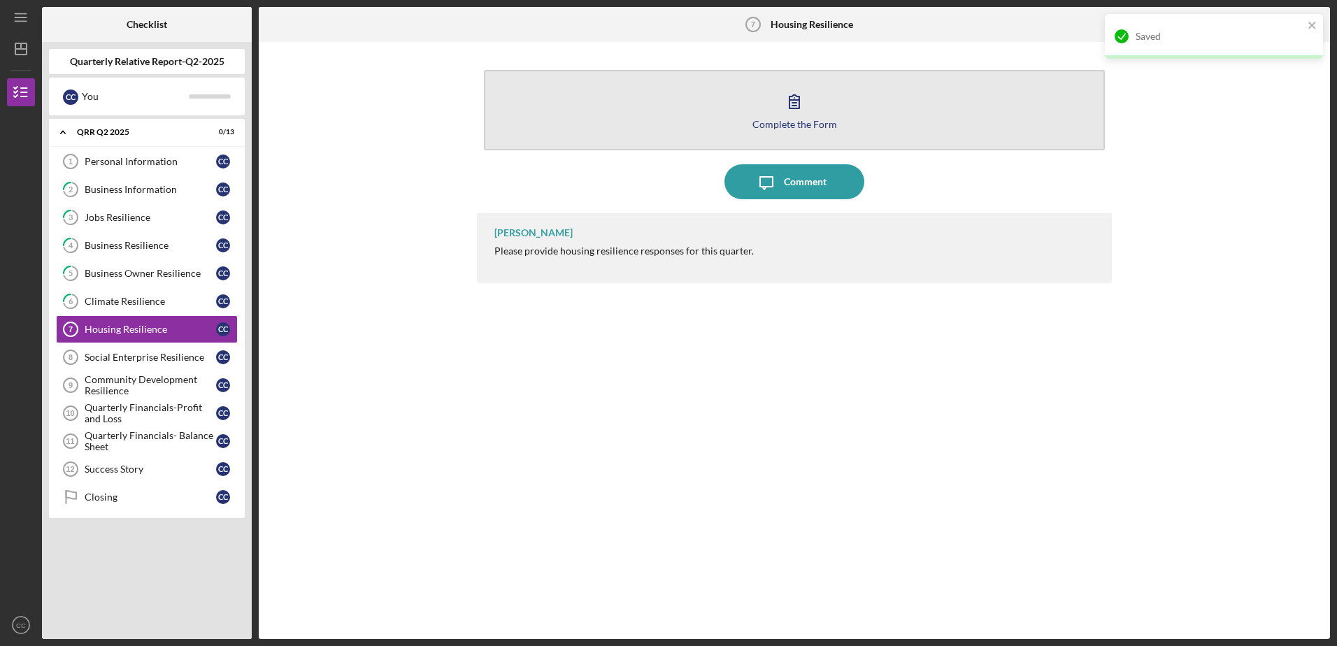
click at [791, 119] on div "Complete the Form" at bounding box center [794, 124] width 85 height 10
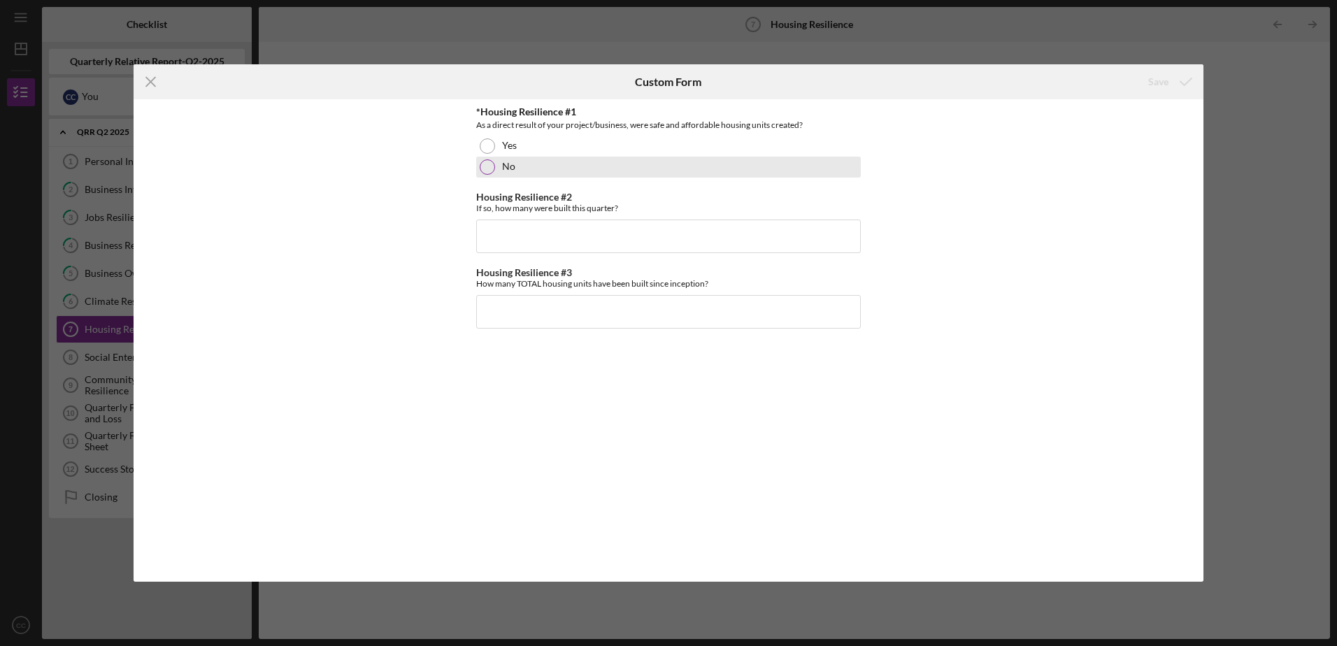
click at [486, 164] on div at bounding box center [487, 166] width 15 height 15
click at [513, 222] on input "Housing Resilience #2" at bounding box center [668, 237] width 385 height 34
type input "0"
click at [562, 317] on input "Housing Resilience #3" at bounding box center [668, 312] width 385 height 34
type input "1"
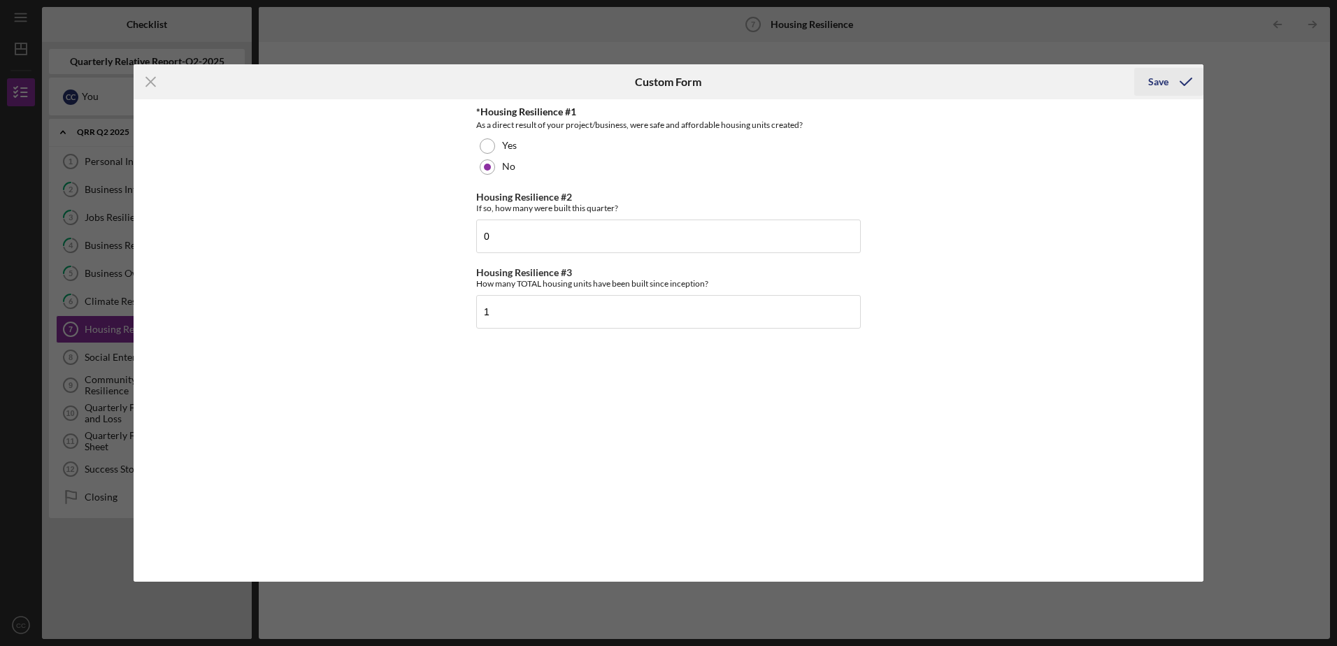
click at [1156, 82] on div "Save" at bounding box center [1158, 82] width 20 height 28
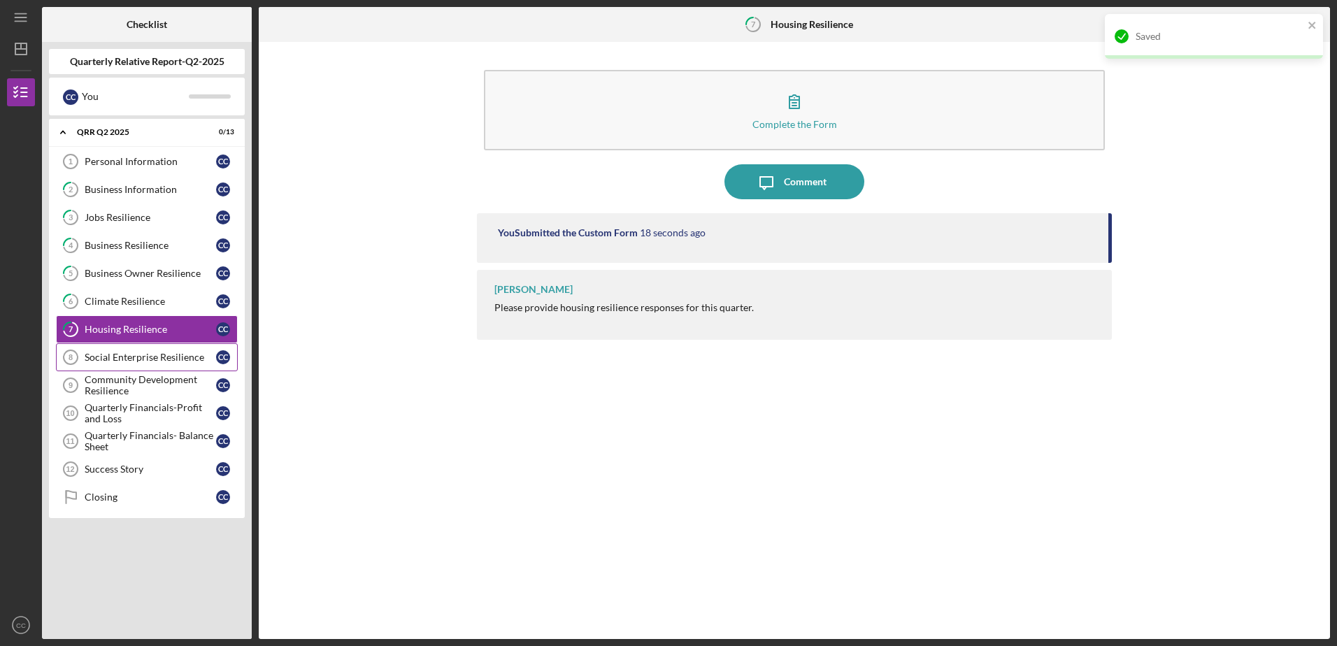
click at [140, 352] on div "Social Enterprise Resilience" at bounding box center [150, 357] width 131 height 11
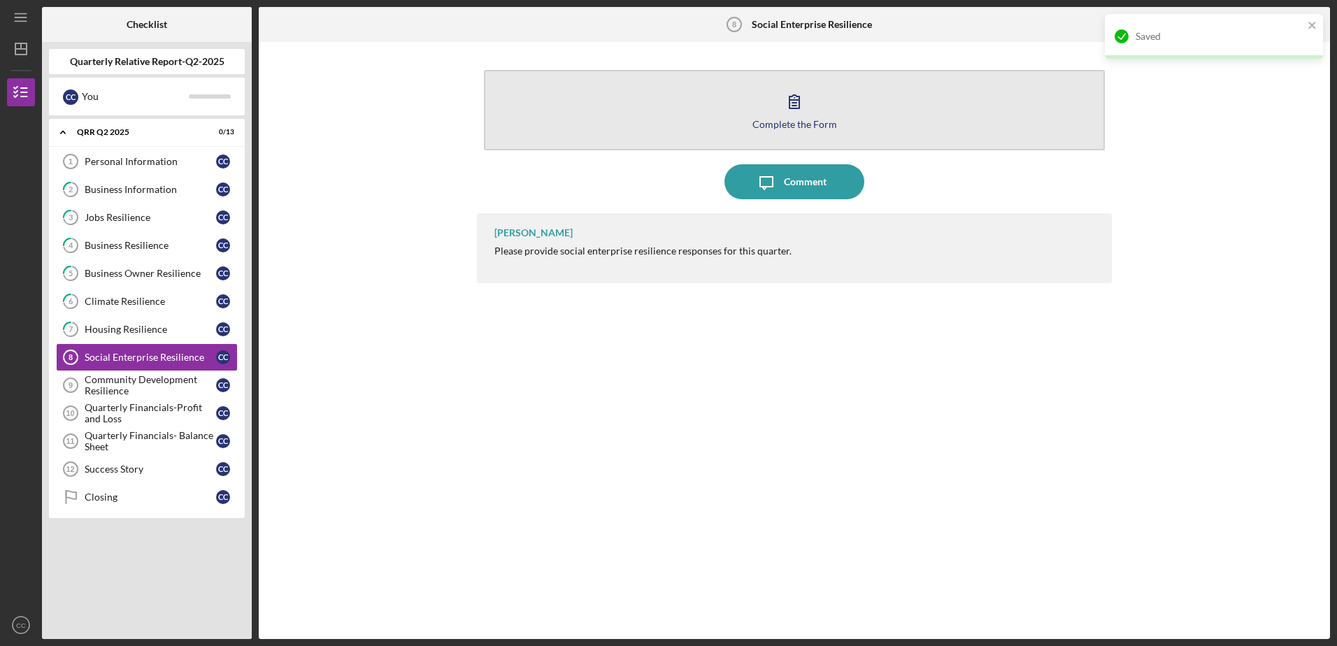
click at [791, 110] on icon "button" at bounding box center [794, 101] width 35 height 35
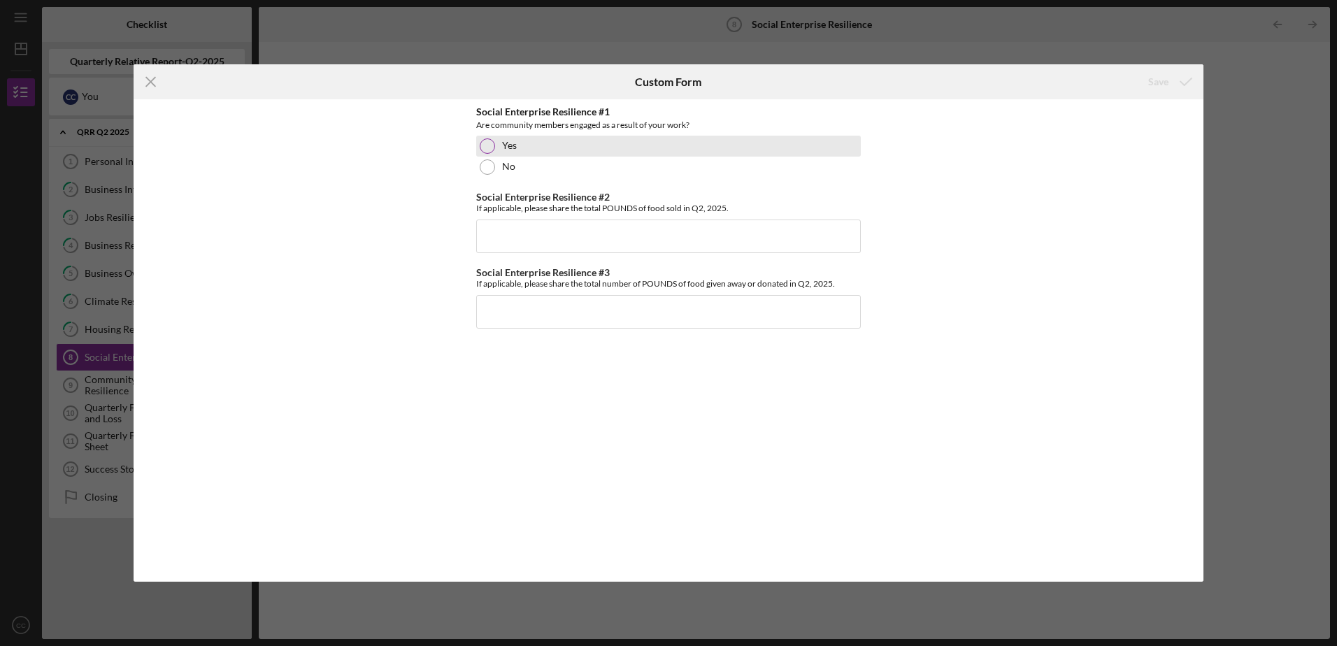
click at [489, 141] on div at bounding box center [487, 145] width 15 height 15
click at [527, 243] on input "Social Enterprise Resilience #2" at bounding box center [668, 237] width 385 height 34
type input "0"
click at [552, 315] on input "Social Enterprise Resilience #3" at bounding box center [668, 312] width 385 height 34
type input "0"
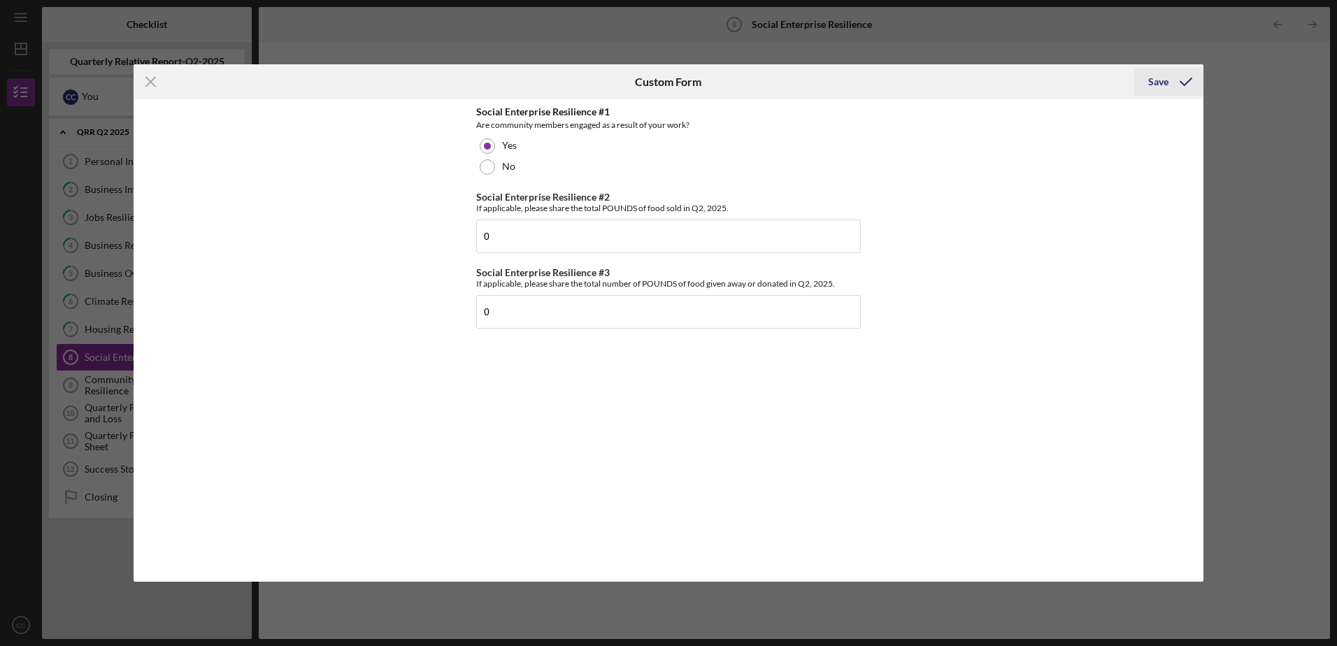
click at [1153, 81] on div "Save" at bounding box center [1158, 82] width 20 height 28
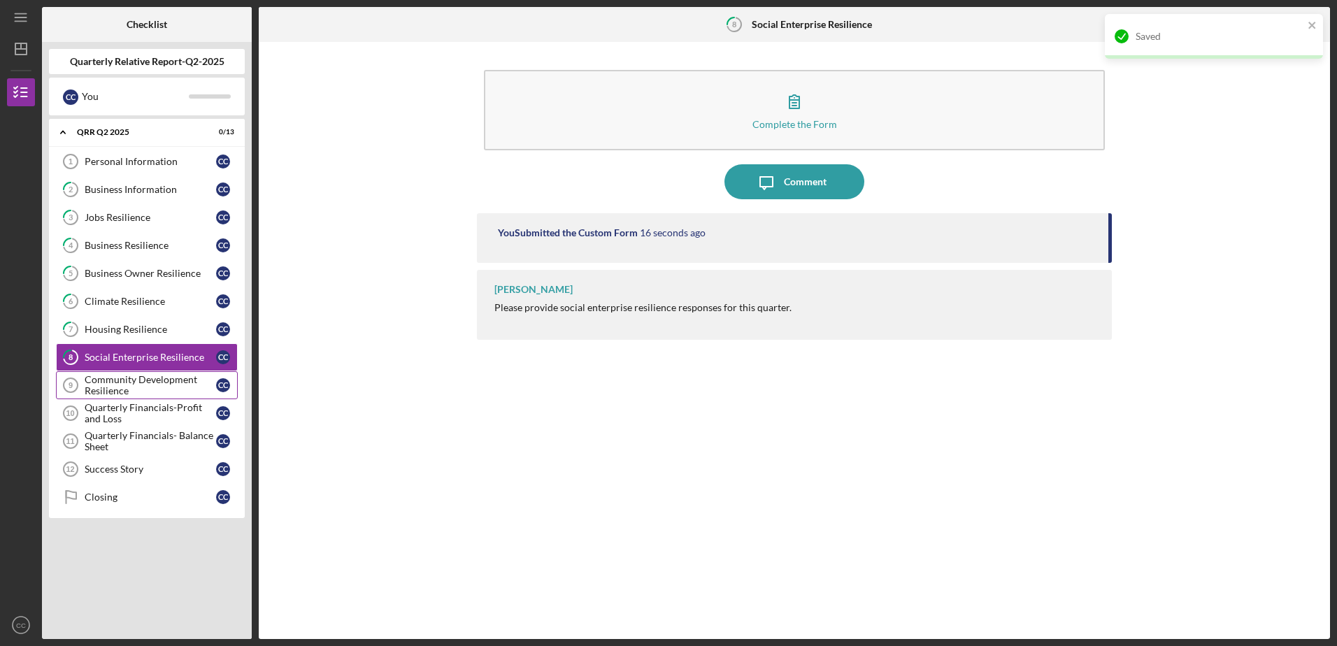
click at [109, 385] on div "Community Development Resilience" at bounding box center [150, 385] width 131 height 22
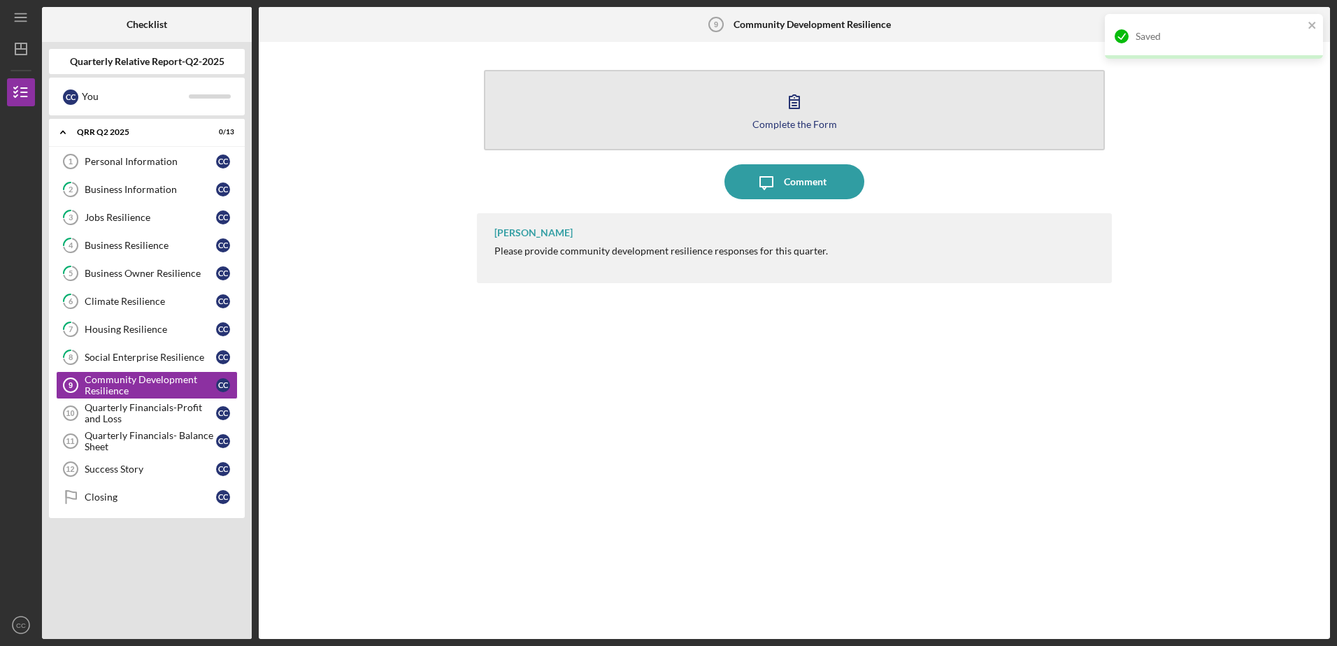
click at [794, 112] on icon "button" at bounding box center [794, 101] width 35 height 35
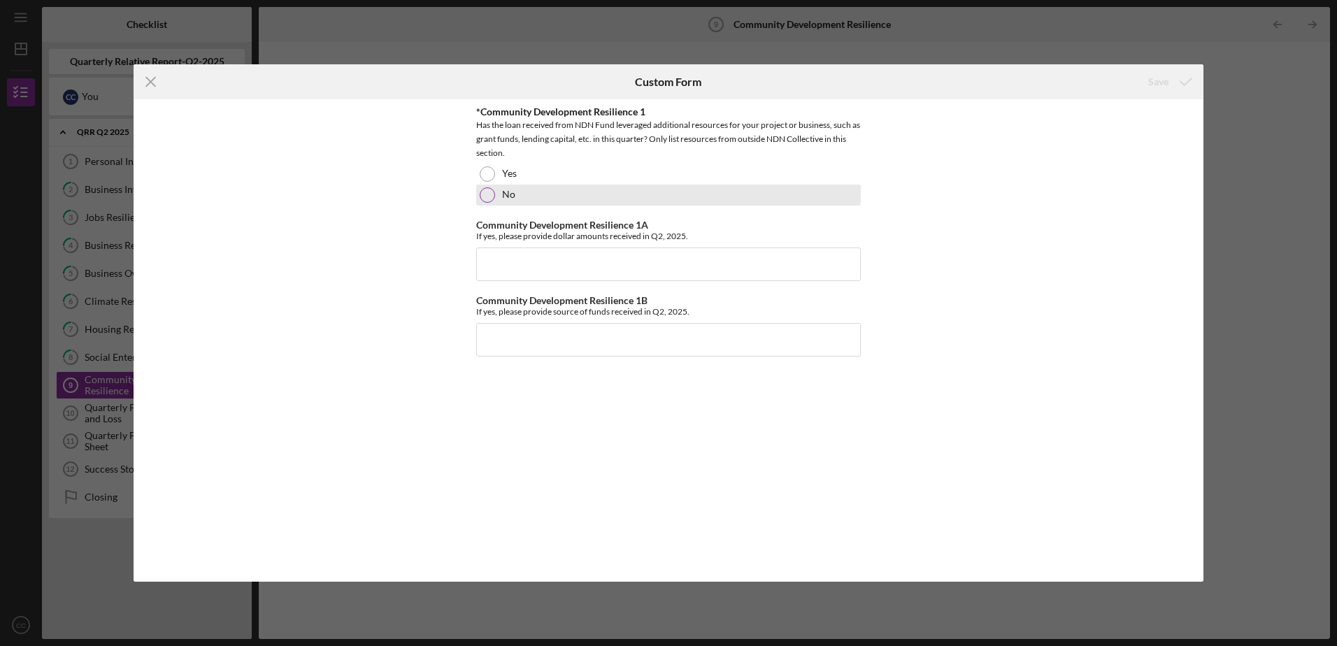
click at [483, 194] on div at bounding box center [487, 194] width 15 height 15
click at [518, 273] on input "Community Development Resilience 1A" at bounding box center [668, 265] width 385 height 34
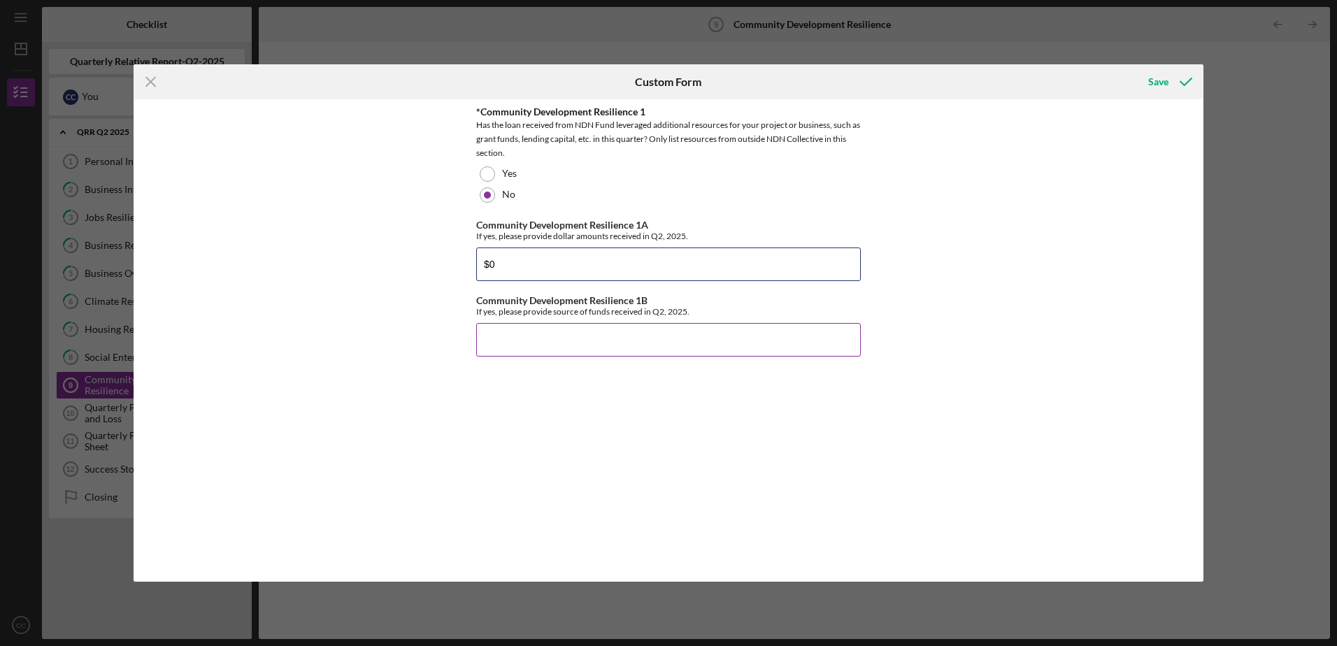
type input "$0"
click at [525, 345] on input "Community Development Resilience 1B" at bounding box center [668, 340] width 385 height 34
type input "0"
drag, startPoint x: 1162, startPoint y: 87, endPoint x: 1155, endPoint y: 90, distance: 7.5
click at [1159, 87] on div "Save" at bounding box center [1158, 82] width 20 height 28
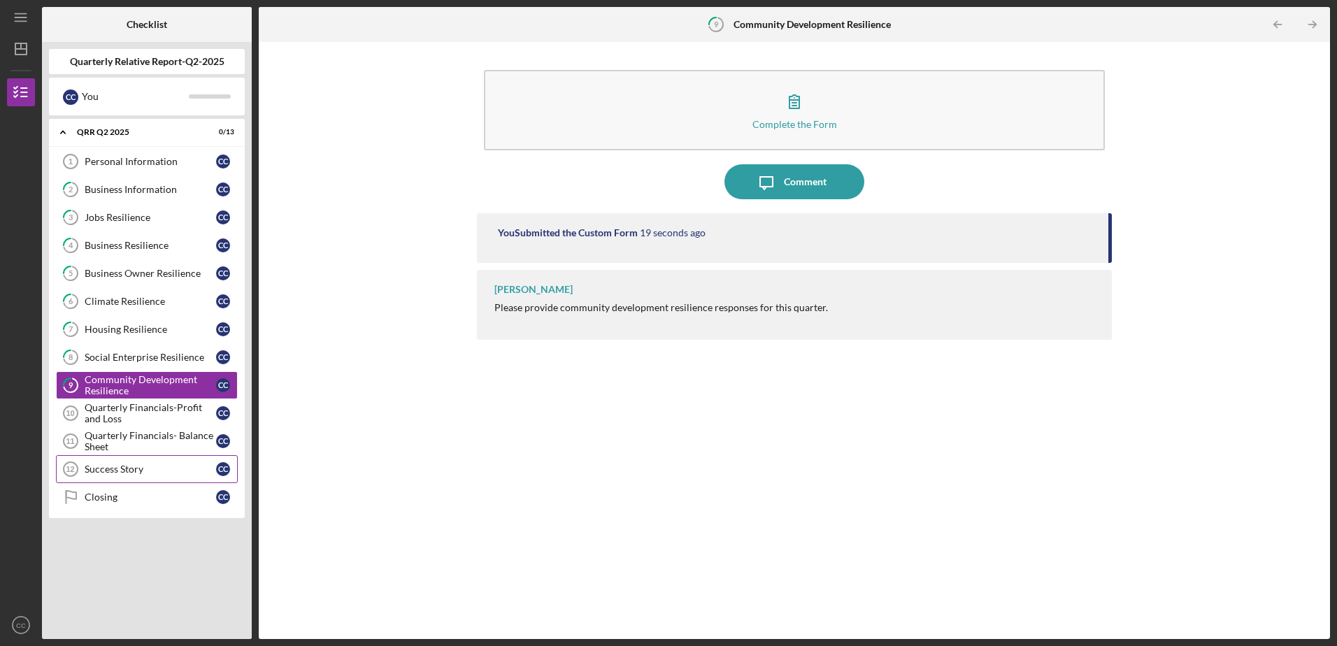
click at [113, 472] on div "Success Story" at bounding box center [150, 469] width 131 height 11
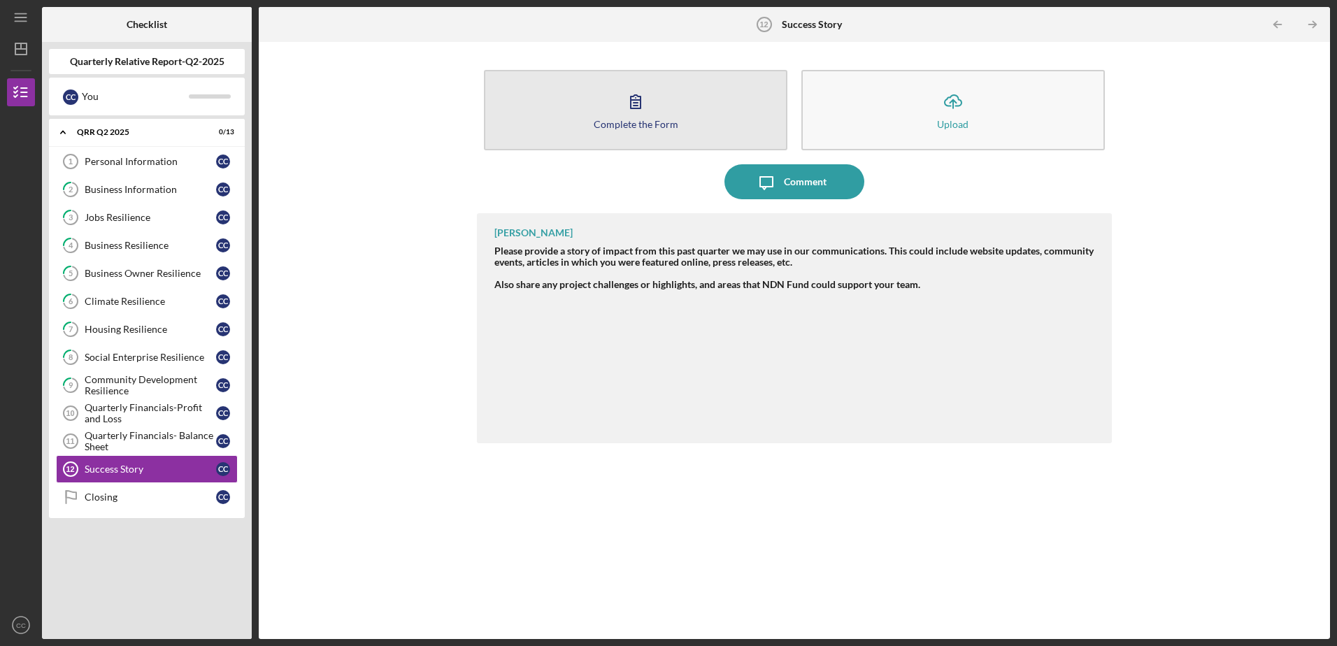
click at [686, 129] on button "Complete the Form Form" at bounding box center [636, 110] width 304 height 80
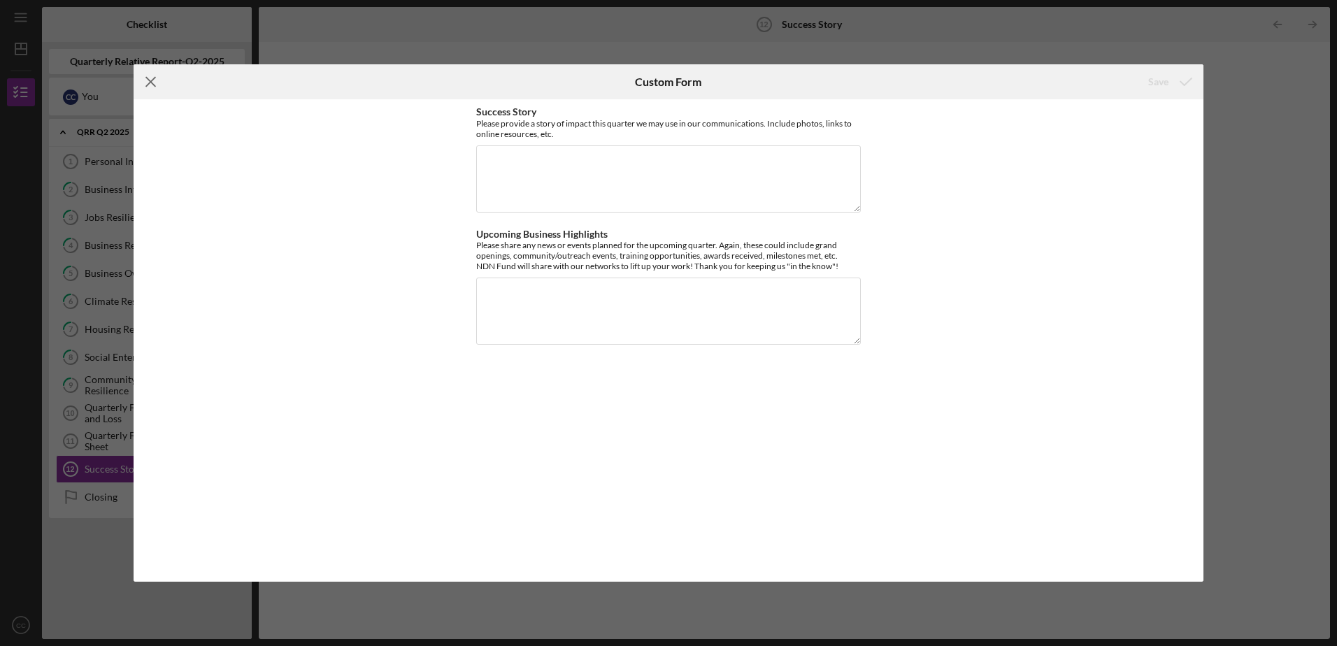
click at [150, 85] on icon "Icon/Menu Close" at bounding box center [151, 81] width 35 height 35
